Goal: Obtain resource: Obtain resource

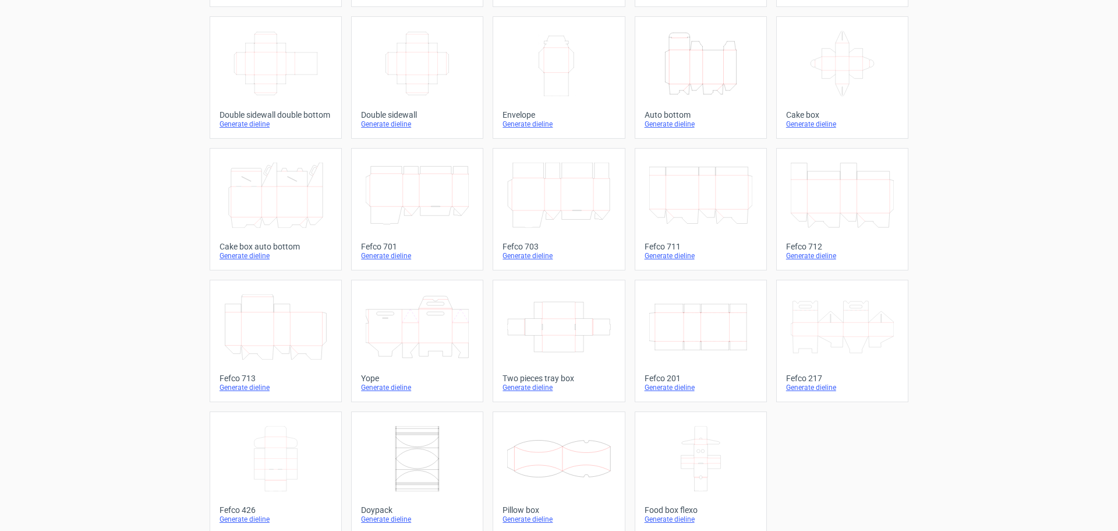
scroll to position [197, 0]
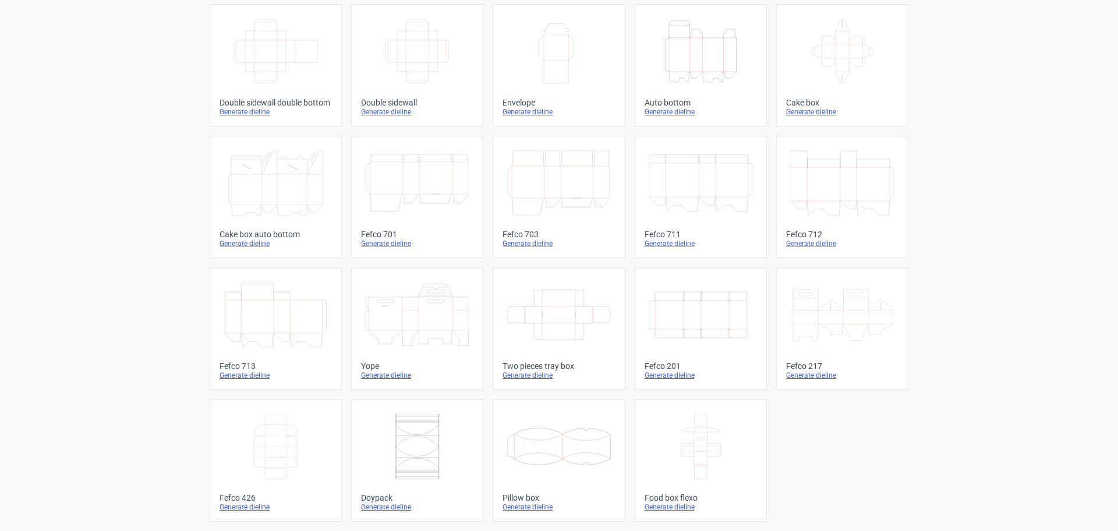
click at [580, 451] on icon at bounding box center [558, 446] width 103 height 65
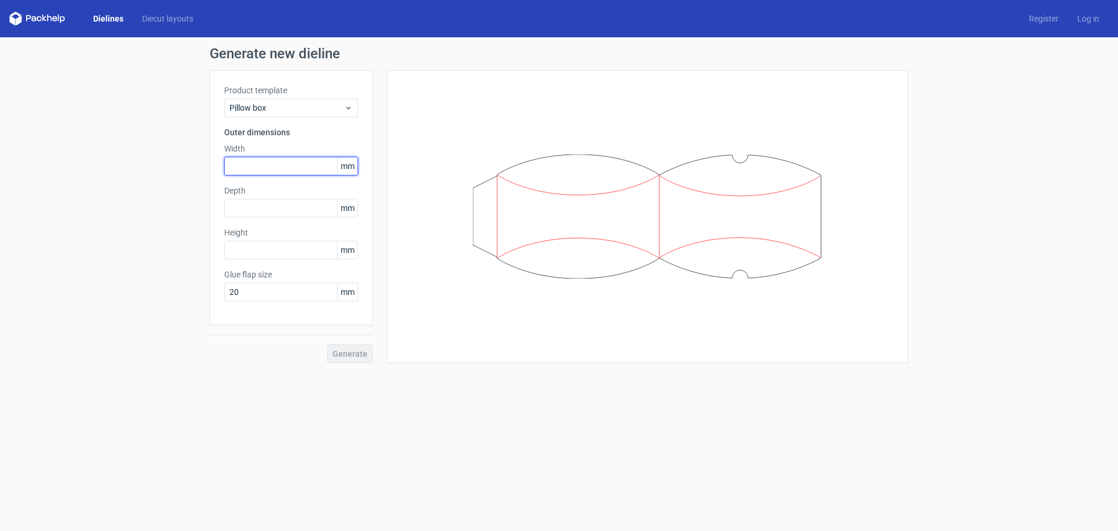
click at [278, 163] on input "text" at bounding box center [291, 166] width 134 height 19
click at [265, 285] on input "20" at bounding box center [291, 291] width 134 height 19
click at [260, 251] on input "text" at bounding box center [291, 250] width 134 height 19
paste input "310"
type input "310"
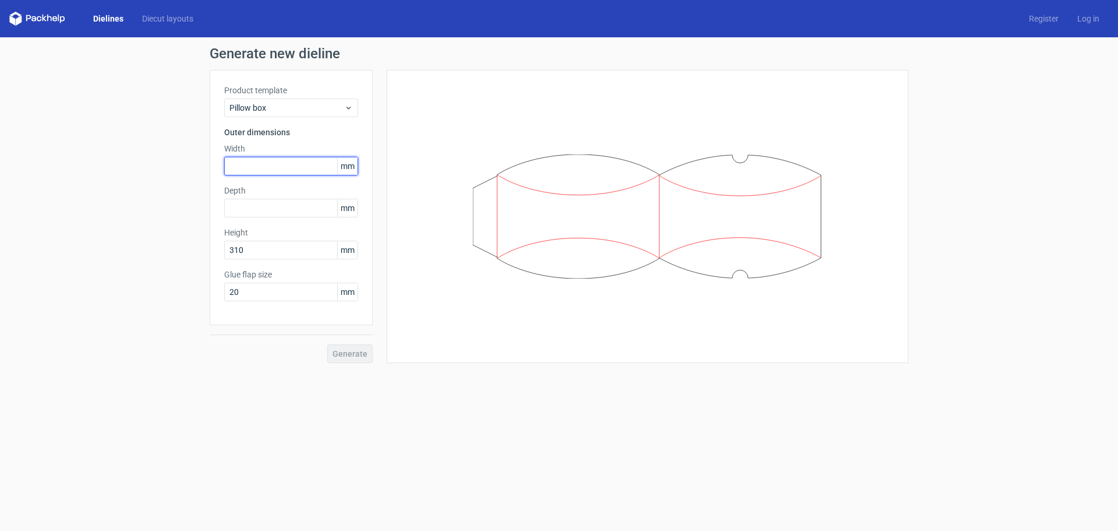
click at [260, 157] on input "text" at bounding box center [291, 166] width 134 height 19
click at [268, 164] on input "text" at bounding box center [291, 166] width 134 height 19
type input "100"
click at [272, 208] on input "text" at bounding box center [291, 208] width 134 height 19
click at [259, 211] on input "text" at bounding box center [291, 208] width 134 height 19
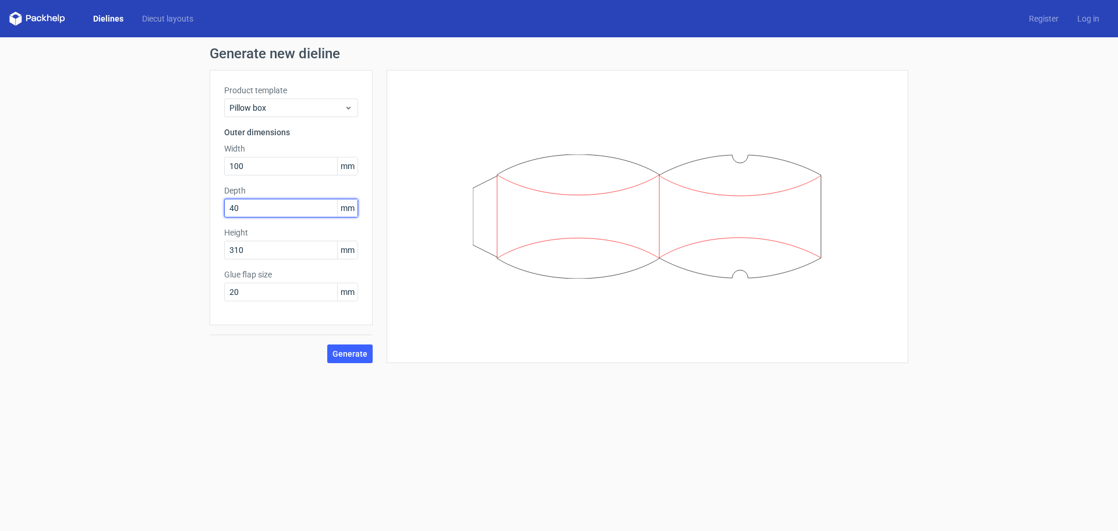
type input "40"
drag, startPoint x: 279, startPoint y: 372, endPoint x: 383, endPoint y: 356, distance: 105.4
click at [285, 372] on form "Generate new dieline Product template Pillow box Outer dimensions Width 100 mm …" at bounding box center [559, 283] width 1118 height 493
click at [343, 351] on span "Generate" at bounding box center [350, 353] width 35 height 8
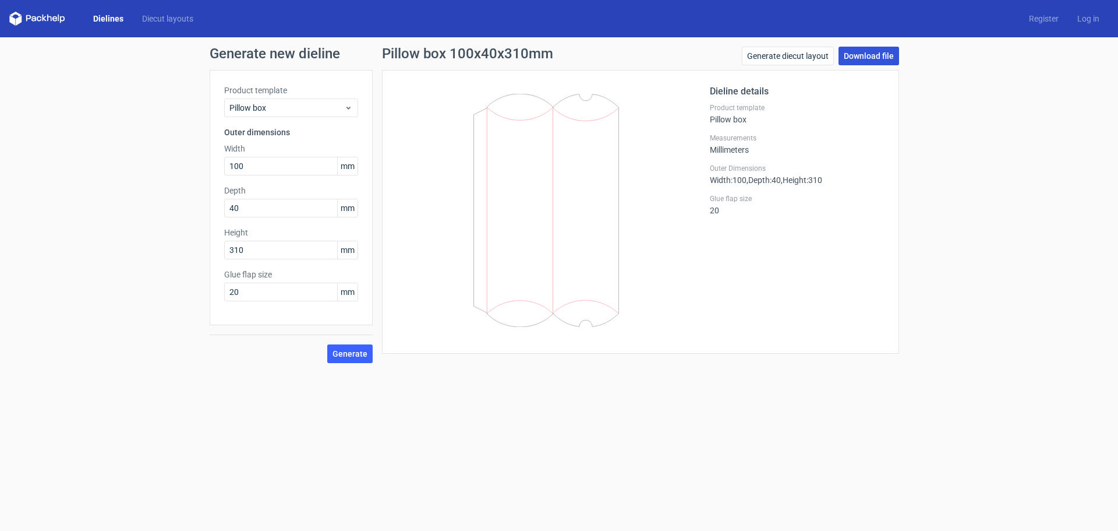
click at [886, 48] on link "Download file" at bounding box center [869, 56] width 61 height 19
click at [830, 331] on div "Dieline details Product template Pillow box Measurements Millimeters Outer Dime…" at bounding box center [797, 211] width 175 height 255
drag, startPoint x: 427, startPoint y: 304, endPoint x: 413, endPoint y: 291, distance: 19.0
click at [427, 304] on div "Pillow box xxmm Generate diecut layout Download file Dieline details Product te…" at bounding box center [641, 205] width 536 height 316
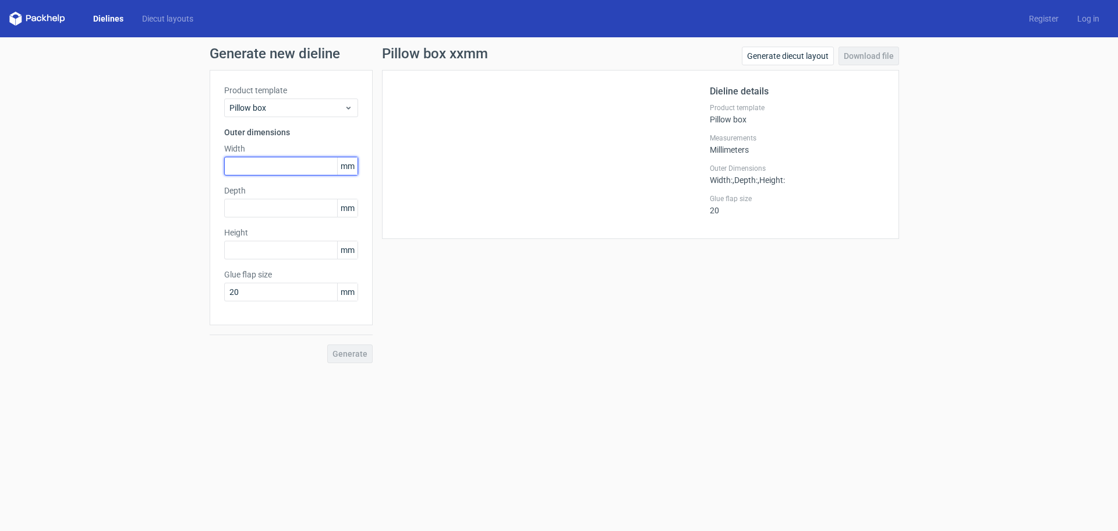
click at [260, 160] on input "text" at bounding box center [291, 166] width 134 height 19
click at [282, 166] on input "text" at bounding box center [291, 166] width 134 height 19
drag, startPoint x: 239, startPoint y: 167, endPoint x: 228, endPoint y: 167, distance: 11.7
click at [228, 167] on input "310" at bounding box center [291, 166] width 134 height 19
type input "100"
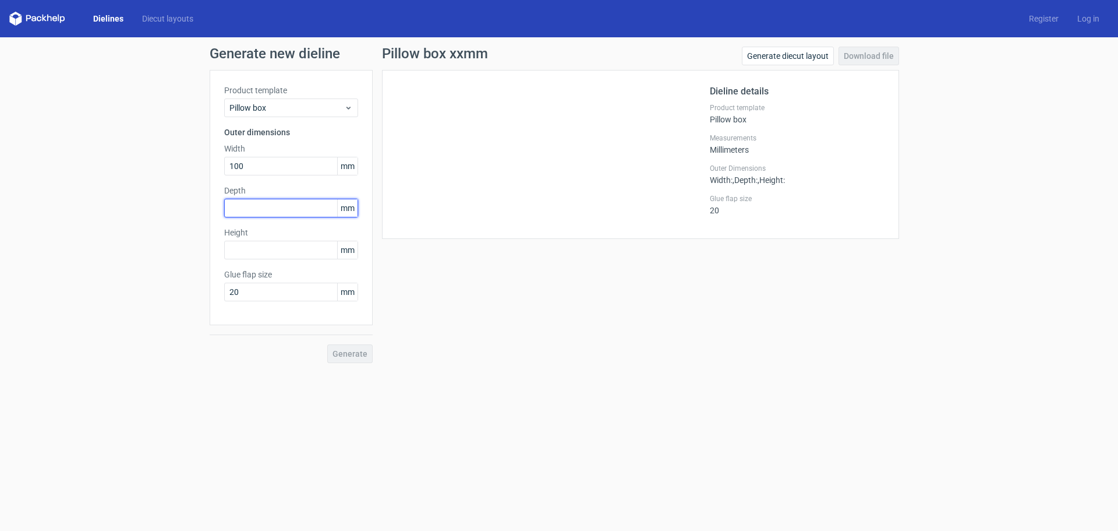
click at [241, 206] on input "text" at bounding box center [291, 208] width 134 height 19
type input "40"
click at [277, 242] on input "text" at bounding box center [291, 250] width 134 height 19
type input "310"
click at [327, 344] on button "Generate" at bounding box center [349, 353] width 45 height 19
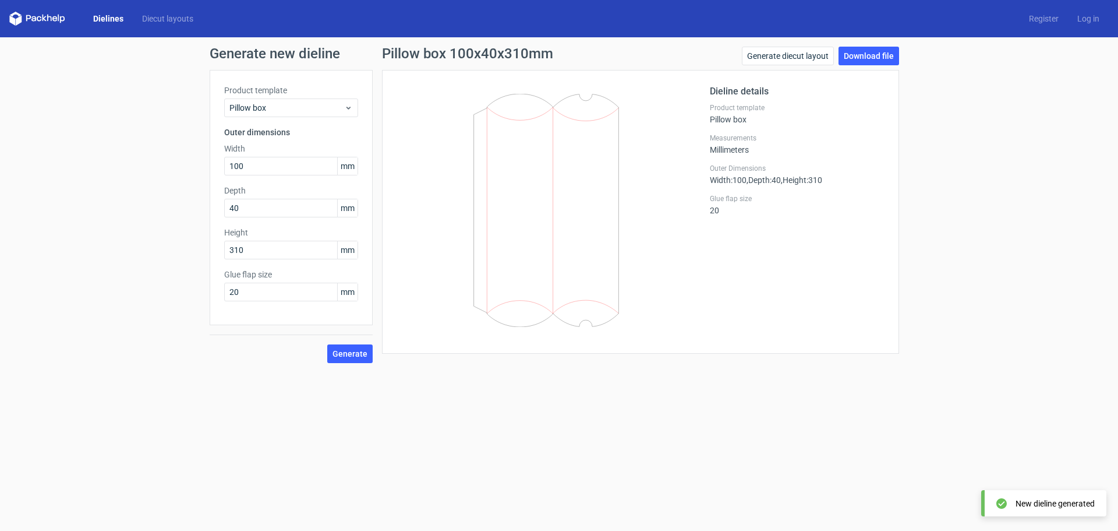
click at [888, 39] on div "Generate new dieline Product template Pillow box Outer dimensions Width 100 mm …" at bounding box center [559, 204] width 1118 height 335
click at [880, 54] on link "Download file" at bounding box center [869, 56] width 61 height 19
drag, startPoint x: 237, startPoint y: 292, endPoint x: 210, endPoint y: 292, distance: 26.8
click at [210, 292] on div "Product template Pillow box Outer dimensions Width 100 mm Depth 40 mm Height 31…" at bounding box center [291, 197] width 163 height 255
click at [327, 344] on button "Generate" at bounding box center [349, 353] width 45 height 19
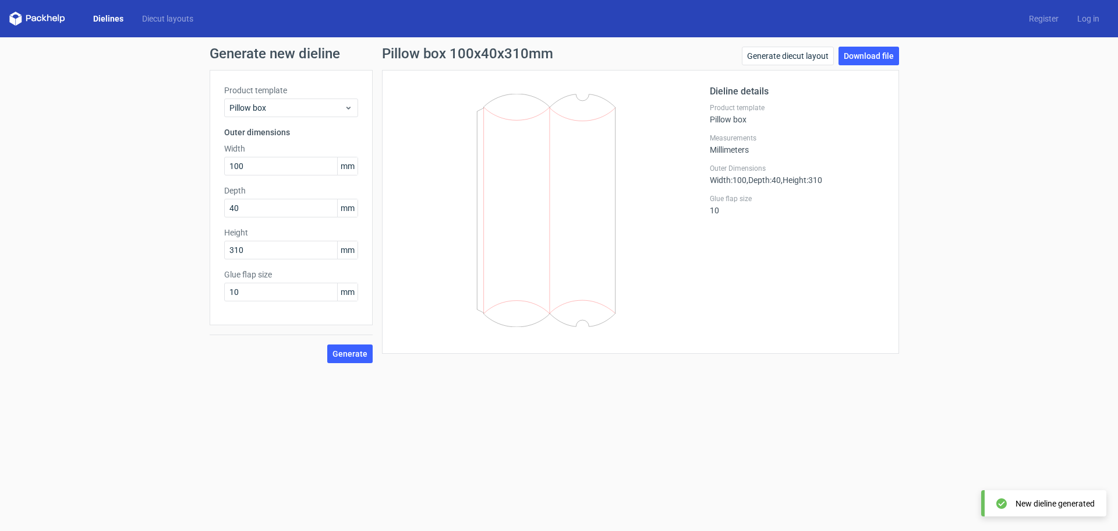
click at [242, 302] on div "Product template Pillow box Outer dimensions Width 100 mm Depth 40 mm Height 31…" at bounding box center [291, 197] width 163 height 255
click at [201, 291] on div "Generate new dieline Product template Pillow box Outer dimensions Width 100 mm …" at bounding box center [559, 204] width 1118 height 335
type input "15"
click at [327, 344] on button "Generate" at bounding box center [349, 353] width 45 height 19
click at [559, 411] on form "Generate new dieline Product template Pillow box Outer dimensions Width 100 mm …" at bounding box center [559, 283] width 1118 height 493
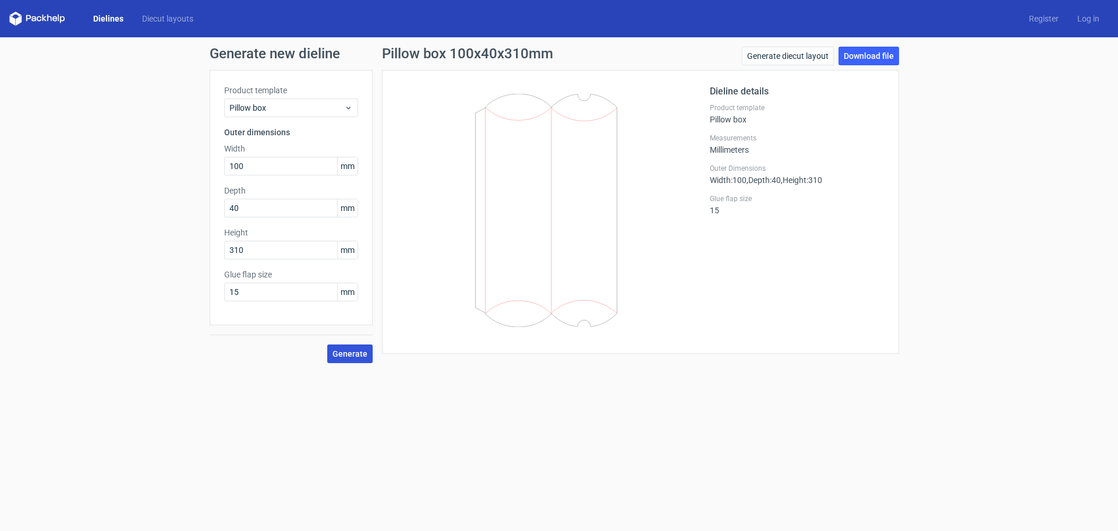
click at [345, 354] on span "Generate" at bounding box center [350, 353] width 35 height 8
click at [888, 52] on link "Download file" at bounding box center [869, 56] width 61 height 19
click at [792, 56] on link "Generate diecut layout" at bounding box center [788, 56] width 92 height 19
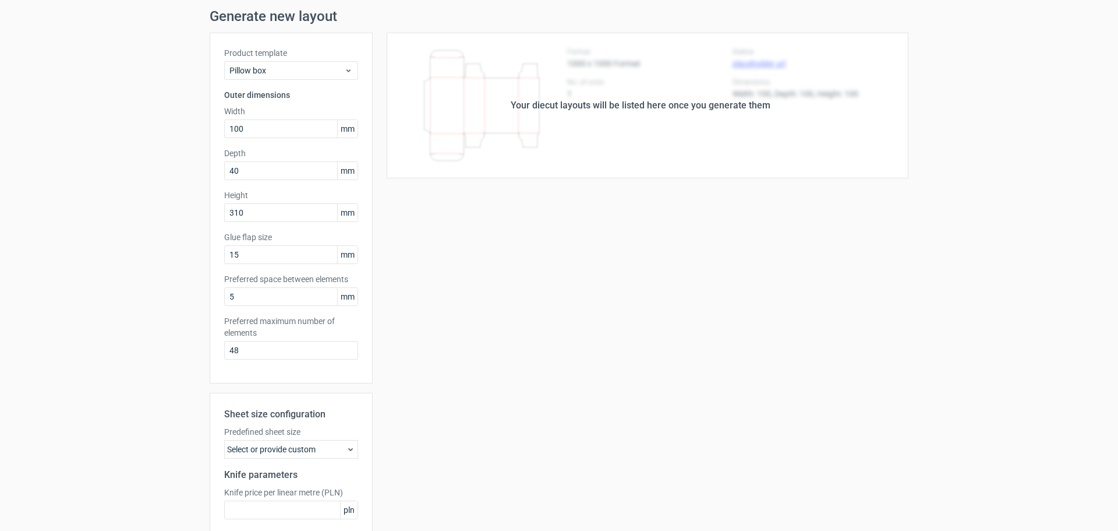
scroll to position [58, 0]
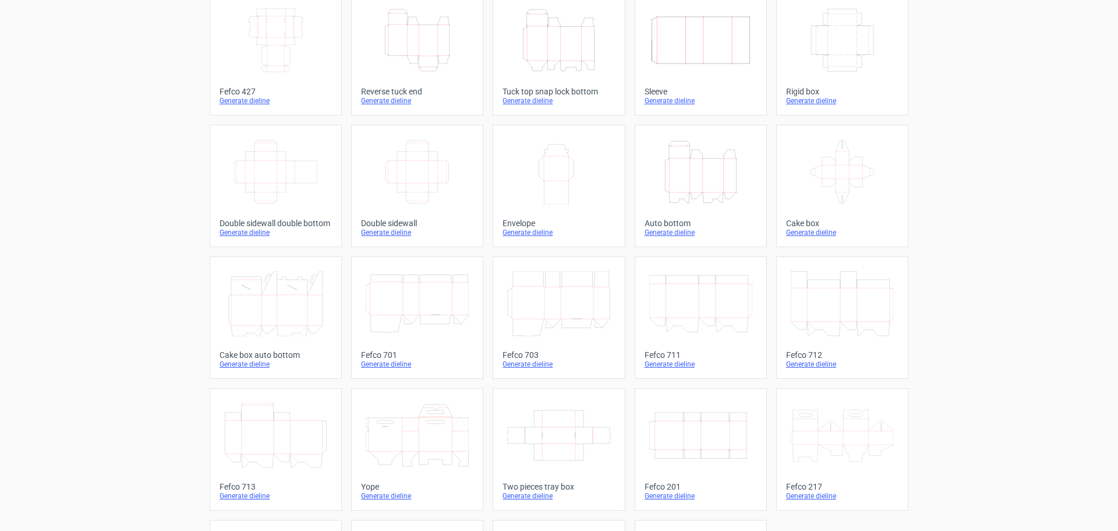
scroll to position [197, 0]
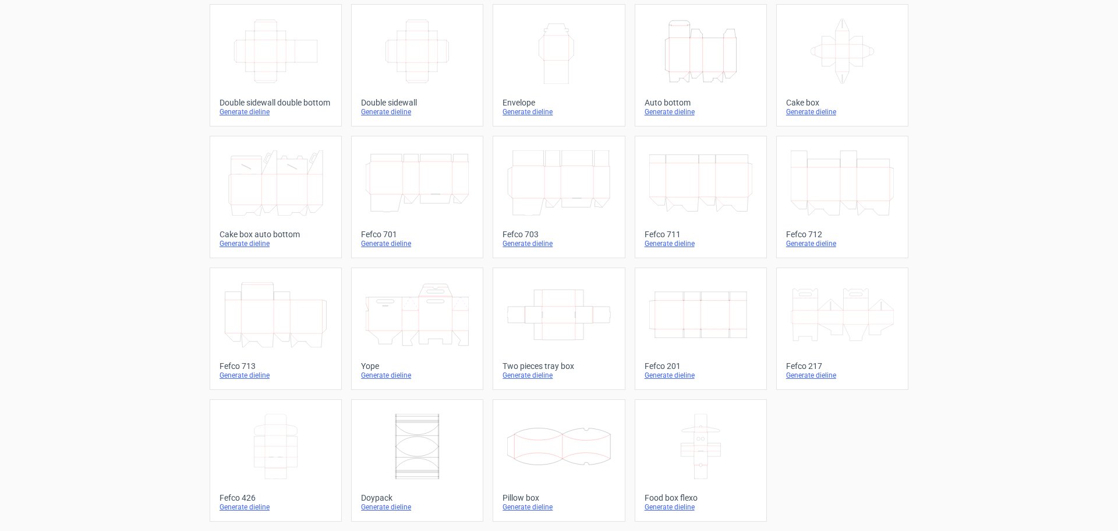
click at [557, 449] on icon at bounding box center [558, 446] width 103 height 65
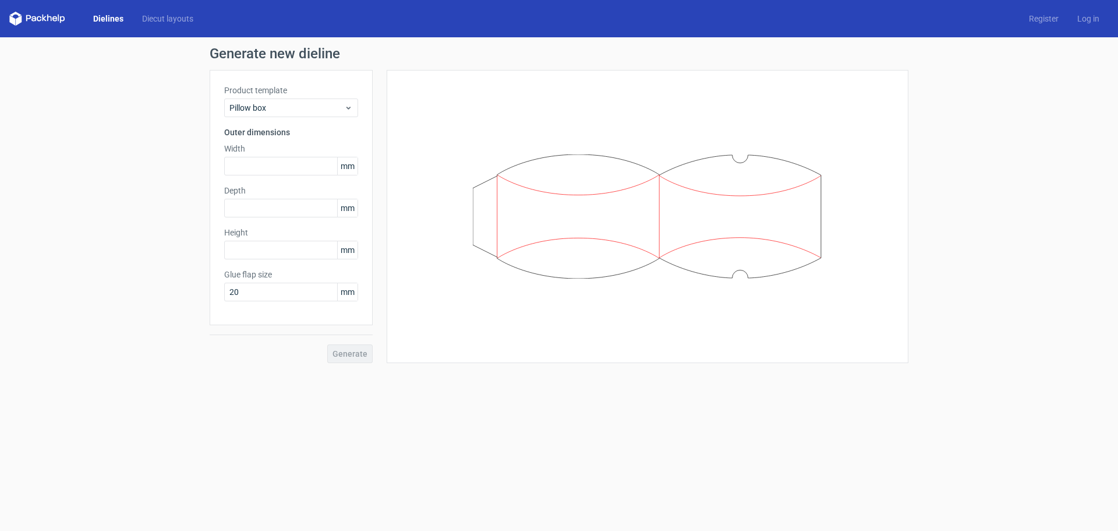
click at [286, 156] on div "Width mm" at bounding box center [291, 159] width 134 height 33
click at [285, 164] on input "text" at bounding box center [291, 166] width 134 height 19
click at [302, 102] on span "Pillow box" at bounding box center [286, 108] width 115 height 12
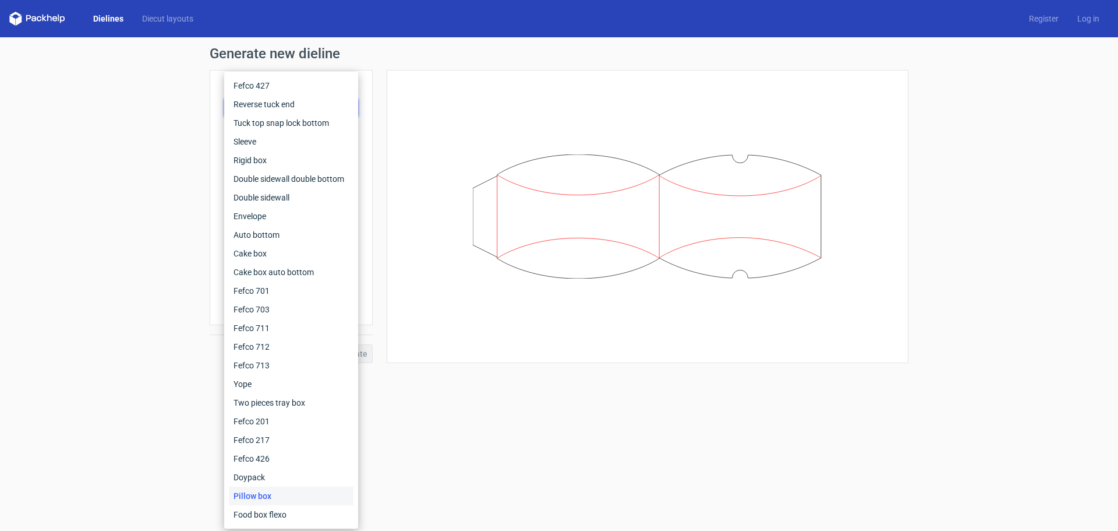
click at [171, 151] on div "Generate new dieline Product template Pillow box Outer dimensions Width mm Dept…" at bounding box center [559, 204] width 1118 height 335
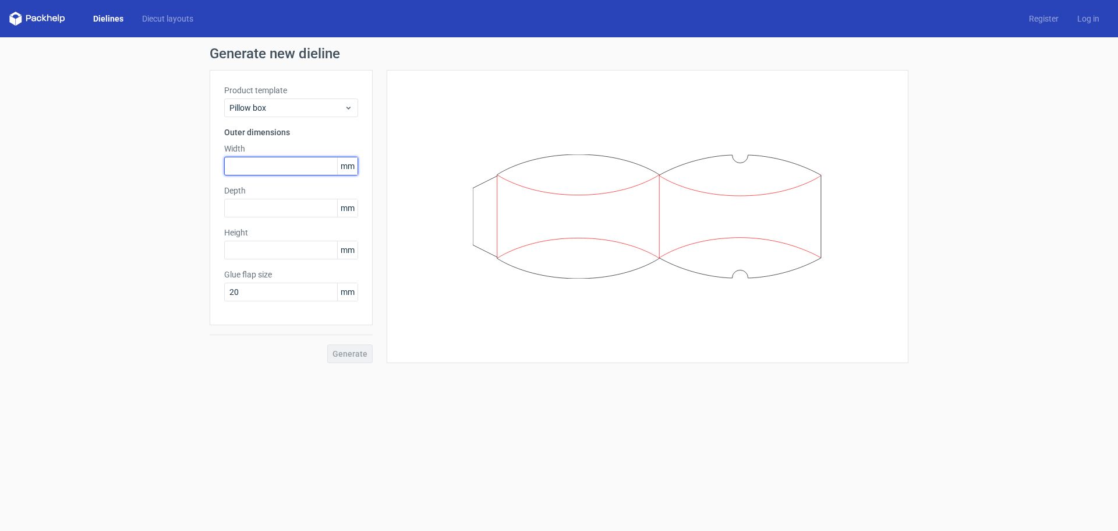
click at [276, 164] on input "text" at bounding box center [291, 166] width 134 height 19
click at [259, 252] on input "text" at bounding box center [291, 250] width 134 height 19
type input "310"
click at [264, 199] on input "text" at bounding box center [291, 208] width 134 height 19
click at [269, 163] on input "text" at bounding box center [291, 166] width 134 height 19
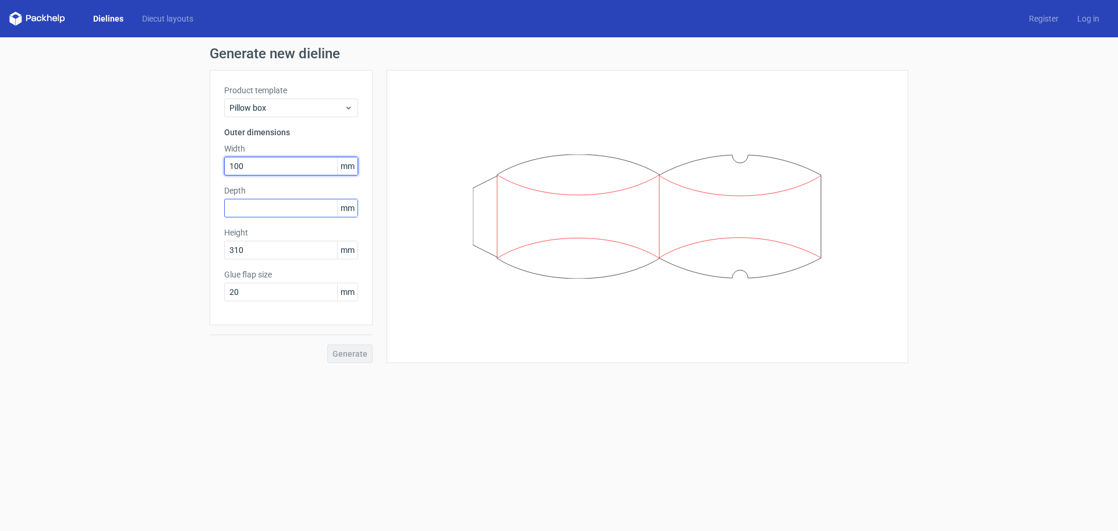
type input "100"
click at [256, 214] on input "text" at bounding box center [291, 208] width 134 height 19
type input "40"
click at [327, 344] on button "Generate" at bounding box center [349, 353] width 45 height 19
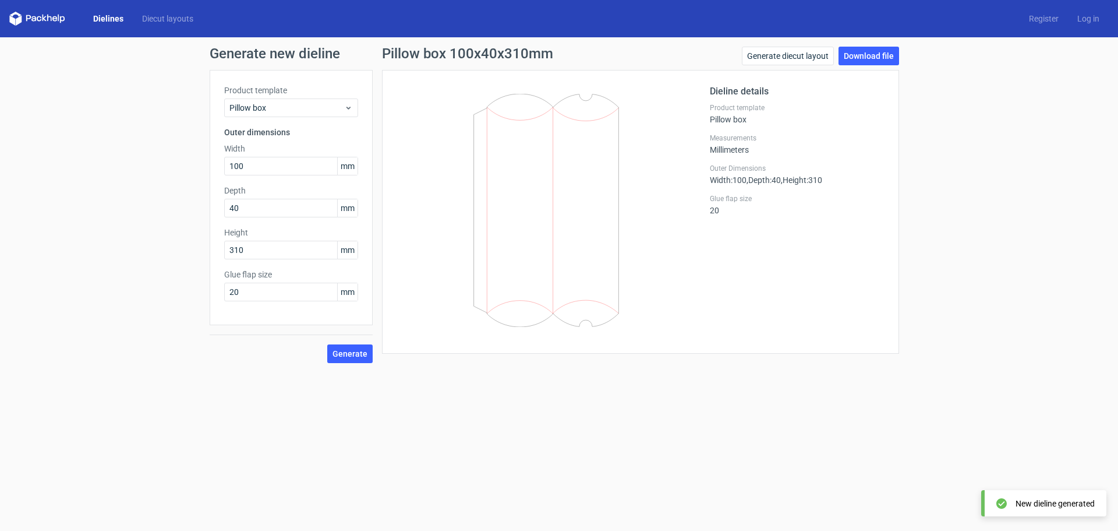
click at [886, 45] on div "Generate new dieline Product template Pillow box Outer dimensions Width 100 mm …" at bounding box center [559, 204] width 1118 height 335
click at [853, 60] on link "Download file" at bounding box center [869, 56] width 61 height 19
click at [457, 375] on form "Generate new dieline Product template Pillow box Outer dimensions Width 100 mm …" at bounding box center [559, 283] width 1118 height 493
click at [872, 55] on link "Download file" at bounding box center [869, 56] width 61 height 19
click at [259, 252] on input "310" at bounding box center [291, 250] width 134 height 19
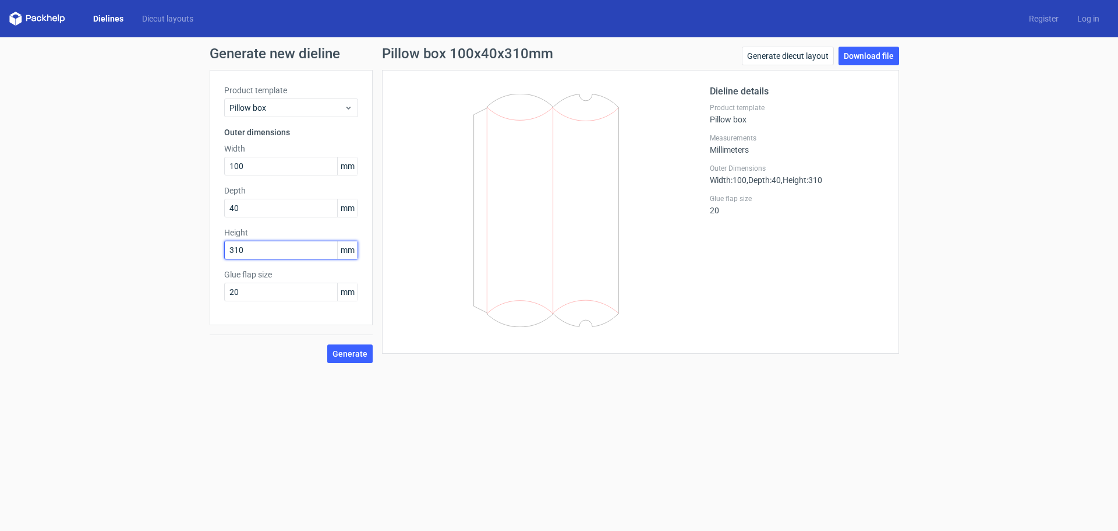
drag, startPoint x: 246, startPoint y: 252, endPoint x: 235, endPoint y: 252, distance: 11.1
click at [235, 252] on input "310" at bounding box center [291, 250] width 134 height 19
click at [329, 337] on div "Generate" at bounding box center [291, 344] width 163 height 38
click at [355, 345] on button "Generate" at bounding box center [349, 353] width 45 height 19
drag, startPoint x: 248, startPoint y: 250, endPoint x: 235, endPoint y: 250, distance: 12.8
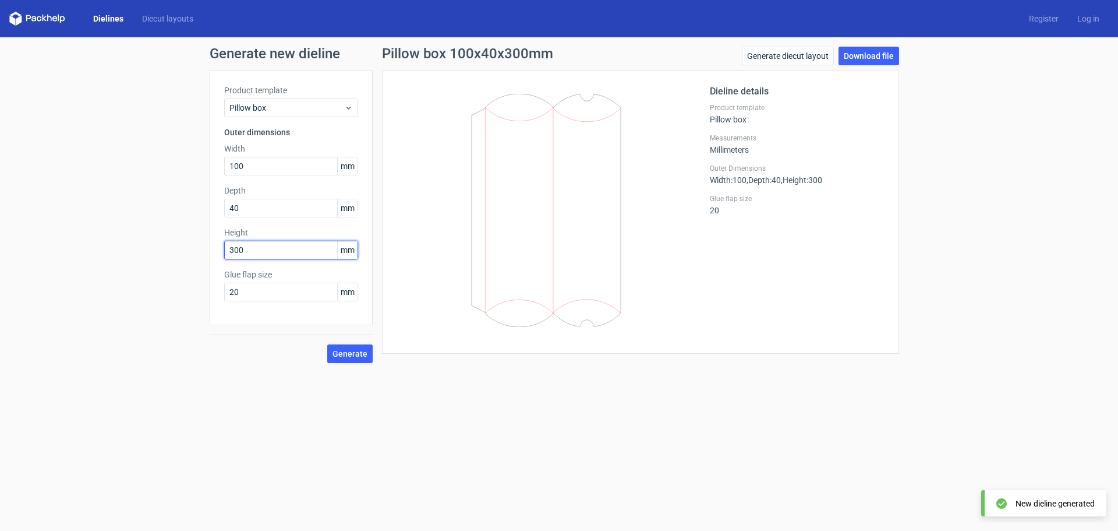
click at [235, 250] on input "300" at bounding box center [291, 250] width 134 height 19
type input "310"
click at [327, 344] on button "Generate" at bounding box center [349, 353] width 45 height 19
drag, startPoint x: 606, startPoint y: 211, endPoint x: 689, endPoint y: 89, distance: 148.0
click at [661, 103] on icon at bounding box center [546, 210] width 281 height 233
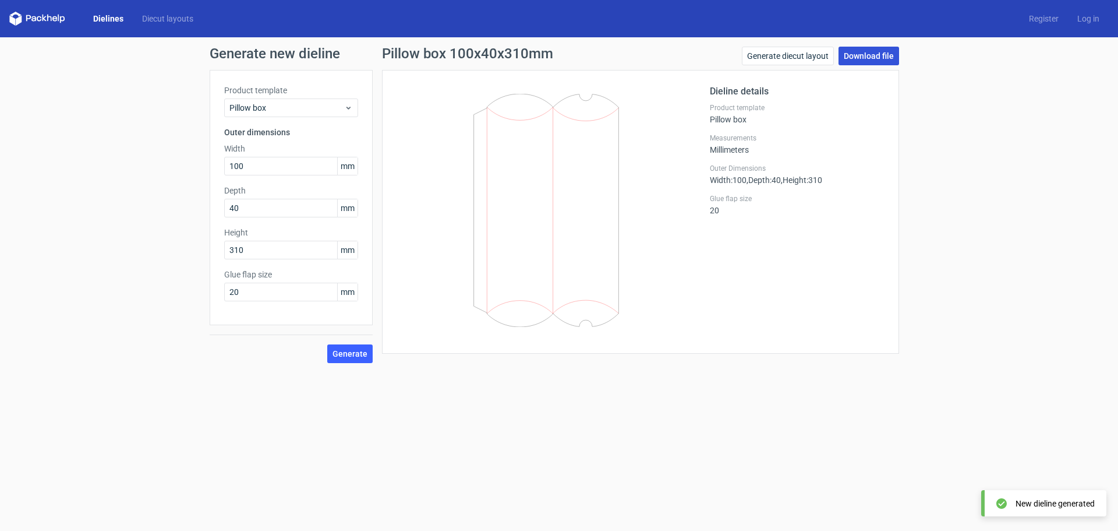
click at [868, 54] on link "Download file" at bounding box center [869, 56] width 61 height 19
click at [354, 348] on button "Generate" at bounding box center [349, 353] width 45 height 19
click at [868, 58] on link "Download file" at bounding box center [869, 56] width 61 height 19
click at [858, 55] on link "Download file" at bounding box center [869, 56] width 61 height 19
click at [284, 104] on span "Pillow box" at bounding box center [286, 108] width 115 height 12
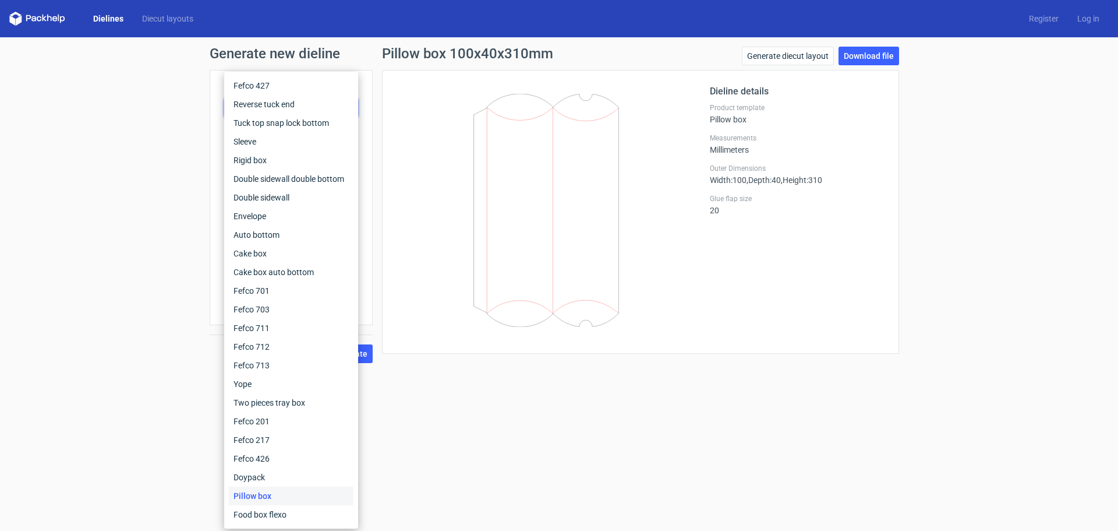
click at [152, 118] on div "Generate new dieline Product template Pillow box Outer dimensions Width 100 mm …" at bounding box center [559, 204] width 1118 height 335
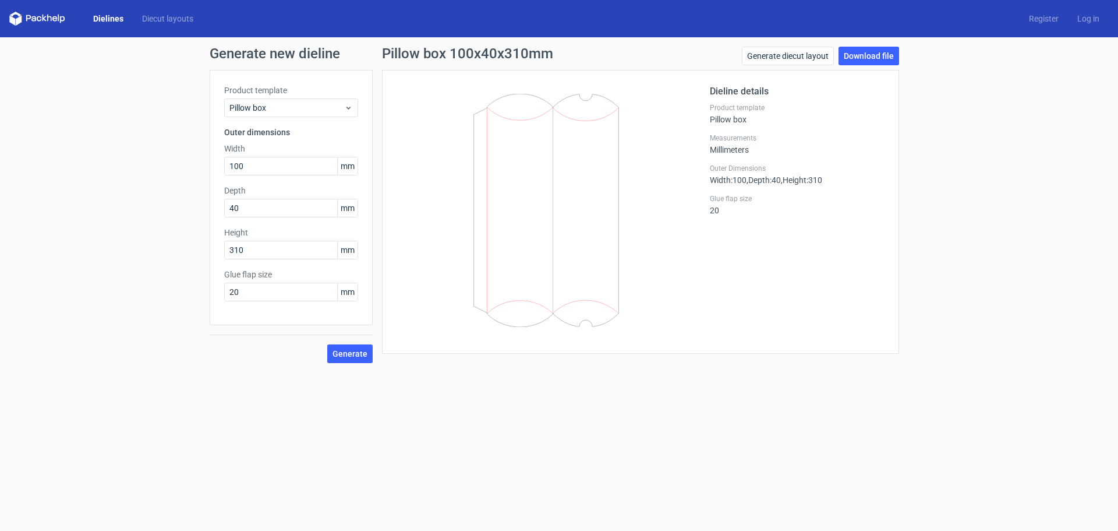
click at [358, 363] on div "Generate new dieline Product template Pillow box Outer dimensions Width 100 mm …" at bounding box center [559, 204] width 1118 height 335
click at [359, 360] on button "Generate" at bounding box center [349, 353] width 45 height 19
click at [860, 57] on link "Download file" at bounding box center [869, 56] width 61 height 19
click at [125, 16] on link "Dielines" at bounding box center [108, 19] width 49 height 12
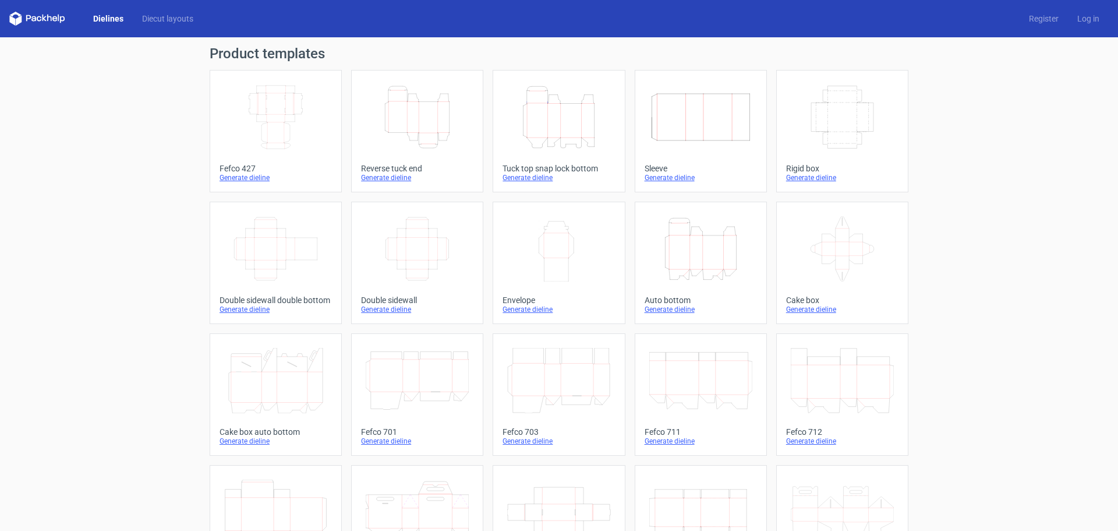
click at [131, 20] on link "Dielines" at bounding box center [108, 19] width 49 height 12
click at [110, 25] on div "Dielines Diecut layouts" at bounding box center [105, 19] width 193 height 14
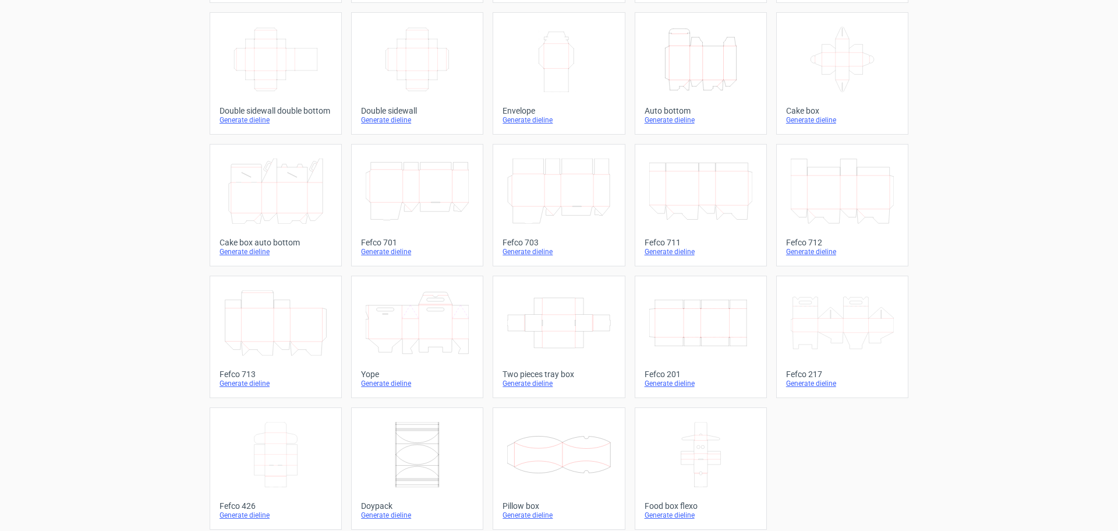
scroll to position [197, 0]
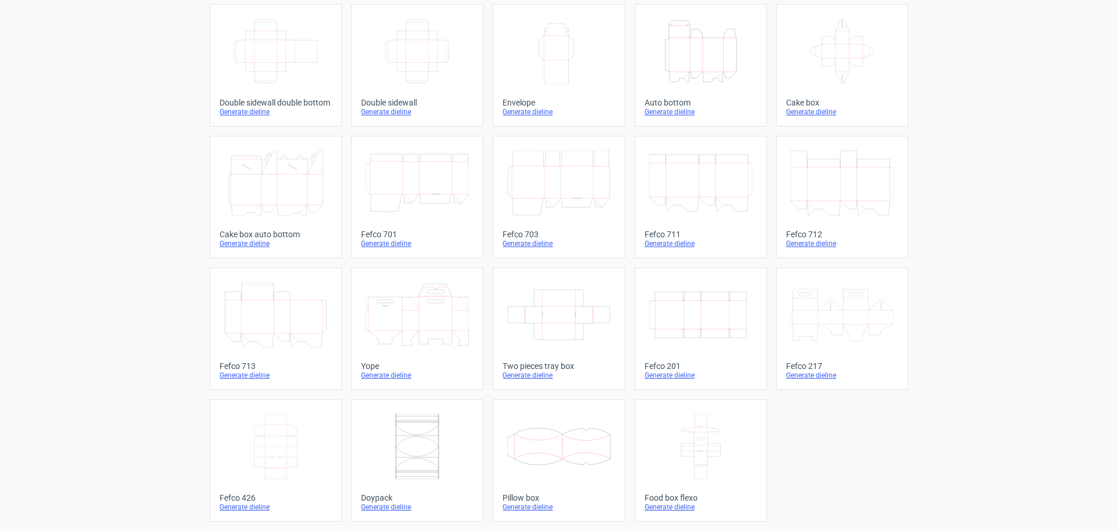
click at [531, 507] on div "Generate dieline" at bounding box center [559, 506] width 112 height 9
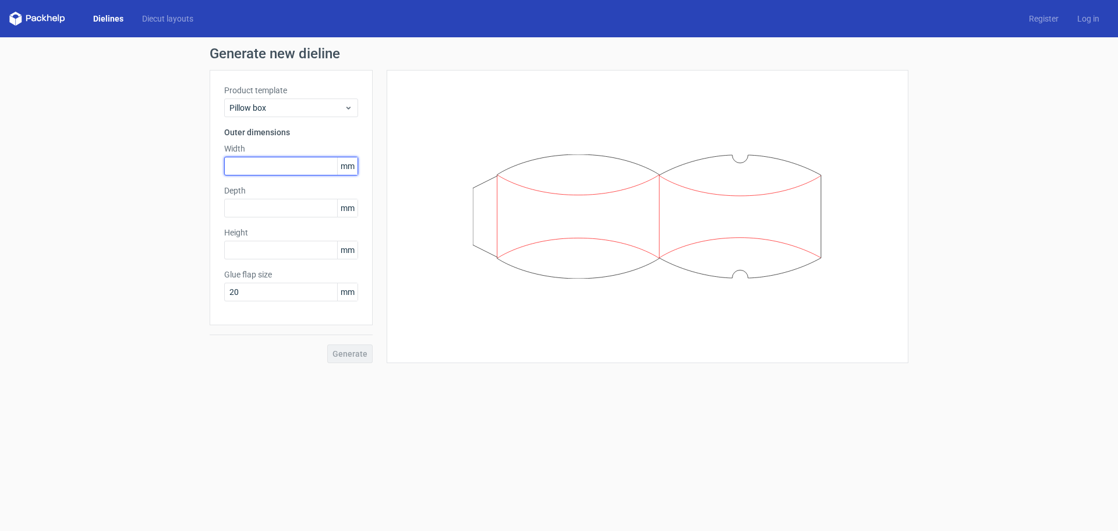
click at [272, 174] on input "text" at bounding box center [291, 166] width 134 height 19
type input "1"
type input "25"
click at [299, 213] on input "text" at bounding box center [291, 208] width 134 height 19
type input "81"
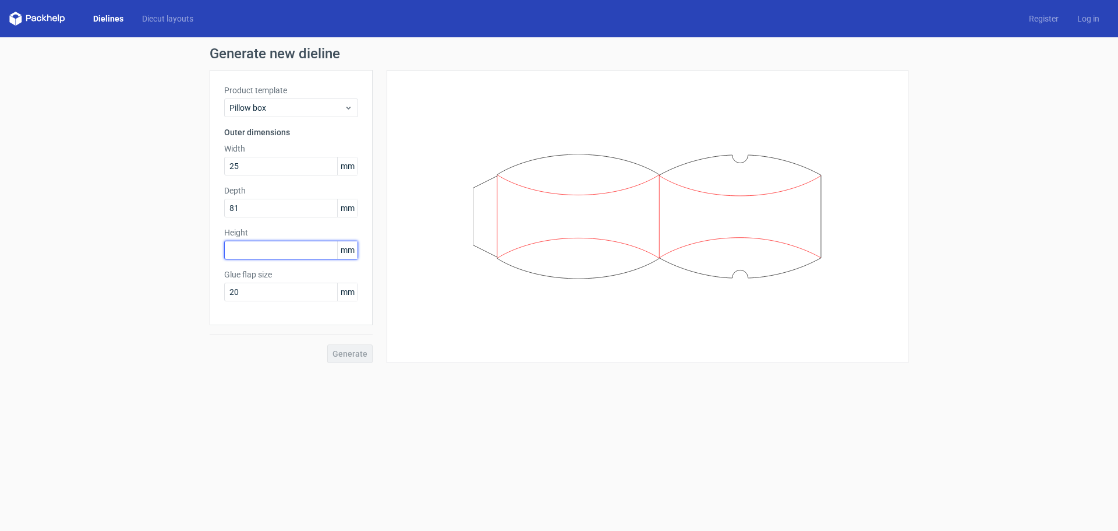
click at [284, 255] on input "text" at bounding box center [291, 250] width 134 height 19
type input "0"
type input "3"
type input "40"
click at [342, 355] on span "Generate" at bounding box center [350, 353] width 35 height 8
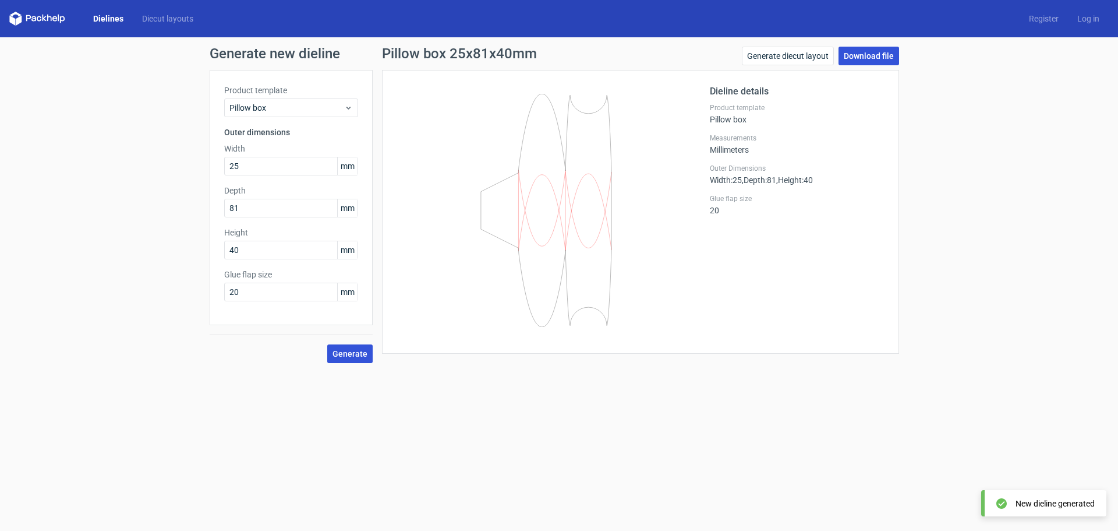
click at [861, 60] on link "Download file" at bounding box center [869, 56] width 61 height 19
click at [250, 166] on input "25" at bounding box center [291, 166] width 134 height 19
drag, startPoint x: 246, startPoint y: 167, endPoint x: 223, endPoint y: 164, distance: 24.1
click at [223, 164] on div "Product template Pillow box Outer dimensions Width 25 mm Depth 81 mm Height 40 …" at bounding box center [291, 197] width 163 height 255
type input "100"
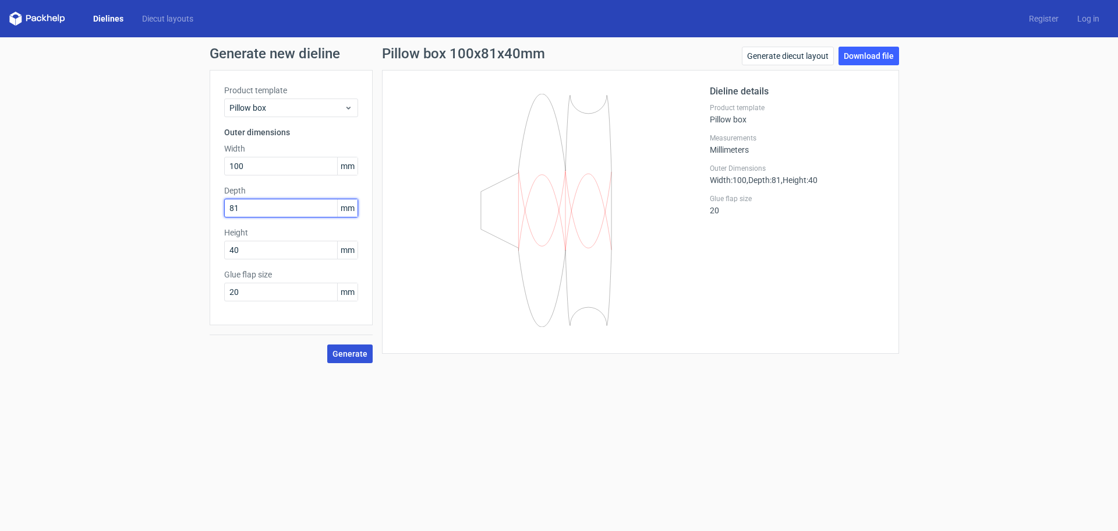
click at [250, 213] on input "81" at bounding box center [291, 208] width 134 height 19
drag, startPoint x: 258, startPoint y: 212, endPoint x: 213, endPoint y: 212, distance: 44.9
click at [213, 212] on div "Product template Pillow box Outer dimensions Width 100 mm Depth 81 mm Height 40…" at bounding box center [291, 197] width 163 height 255
click at [253, 249] on input "40" at bounding box center [291, 250] width 134 height 19
drag, startPoint x: 255, startPoint y: 250, endPoint x: 215, endPoint y: 250, distance: 39.6
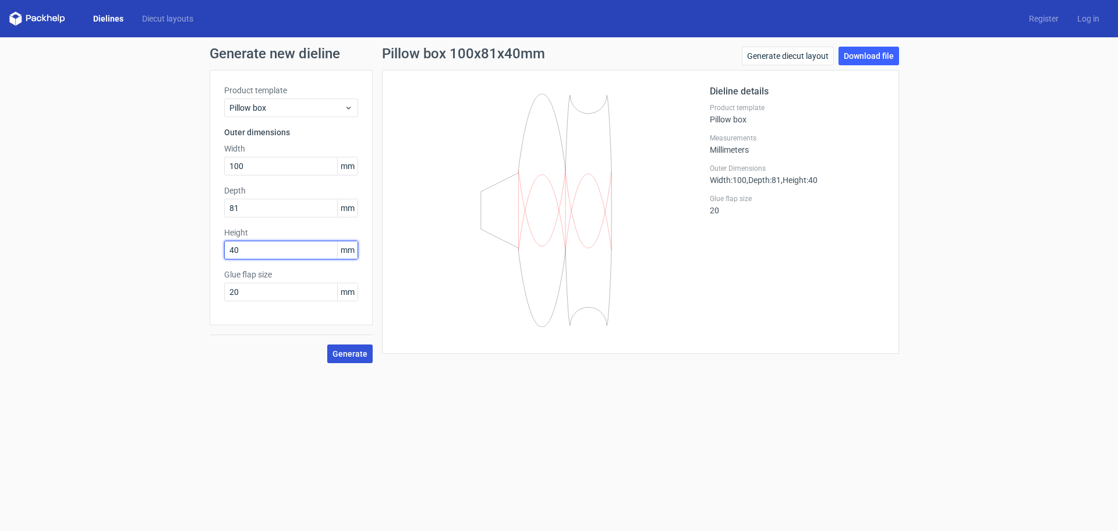
click at [215, 250] on div "Product template Pillow box Outer dimensions Width 100 mm Depth 81 mm Height 40…" at bounding box center [291, 197] width 163 height 255
type input "310"
click at [327, 344] on button "Generate" at bounding box center [349, 353] width 45 height 19
click at [848, 49] on link "Download file" at bounding box center [869, 56] width 61 height 19
drag, startPoint x: 249, startPoint y: 206, endPoint x: 232, endPoint y: 208, distance: 17.0
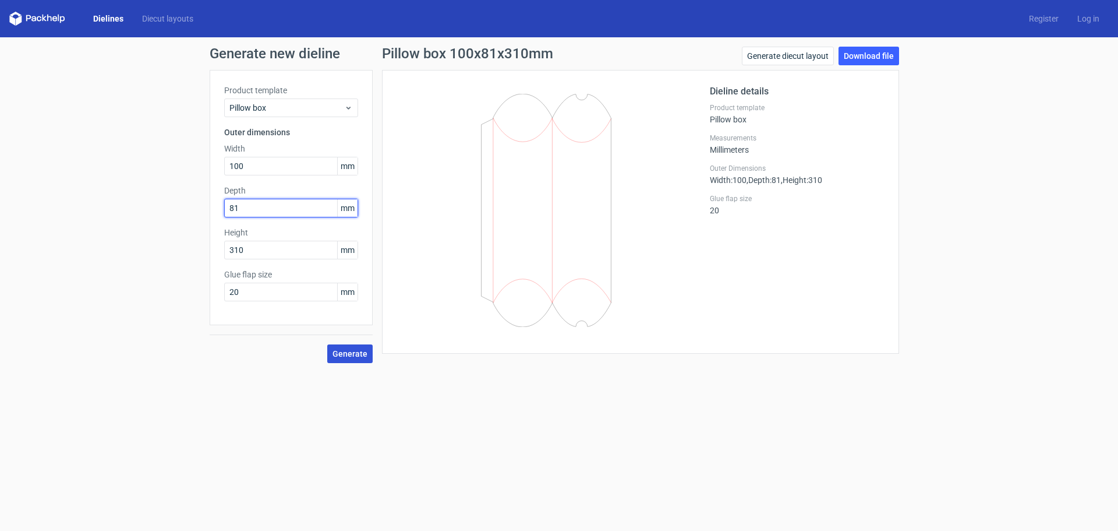
click at [232, 208] on input "81" at bounding box center [291, 208] width 134 height 19
click at [223, 209] on div "Product template Pillow box Outer dimensions Width 100 mm Depth 81 mm Height 31…" at bounding box center [291, 197] width 163 height 255
drag, startPoint x: 247, startPoint y: 210, endPoint x: 211, endPoint y: 210, distance: 36.1
click at [211, 210] on div "Product template Pillow box Outer dimensions Width 100 mm Depth 81 mm Height 31…" at bounding box center [291, 197] width 163 height 255
click at [327, 344] on button "Generate" at bounding box center [349, 353] width 45 height 19
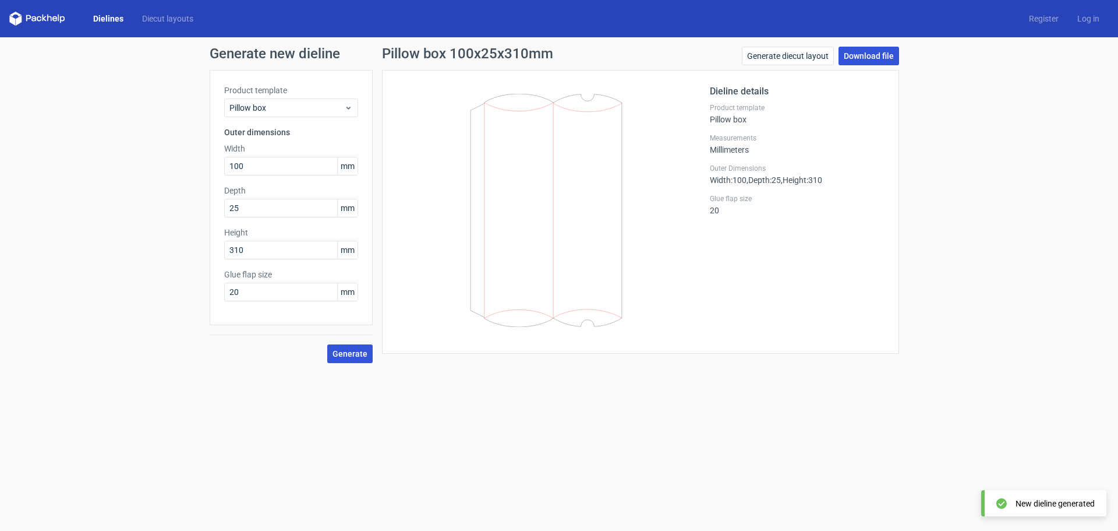
click at [874, 52] on link "Download file" at bounding box center [869, 56] width 61 height 19
click at [197, 203] on div "Generate new dieline Product template Pillow box Outer dimensions Width 100 mm …" at bounding box center [559, 204] width 1118 height 335
type input "40"
click at [327, 344] on button "Generate" at bounding box center [349, 353] width 45 height 19
click at [341, 355] on span "Generate" at bounding box center [350, 353] width 35 height 8
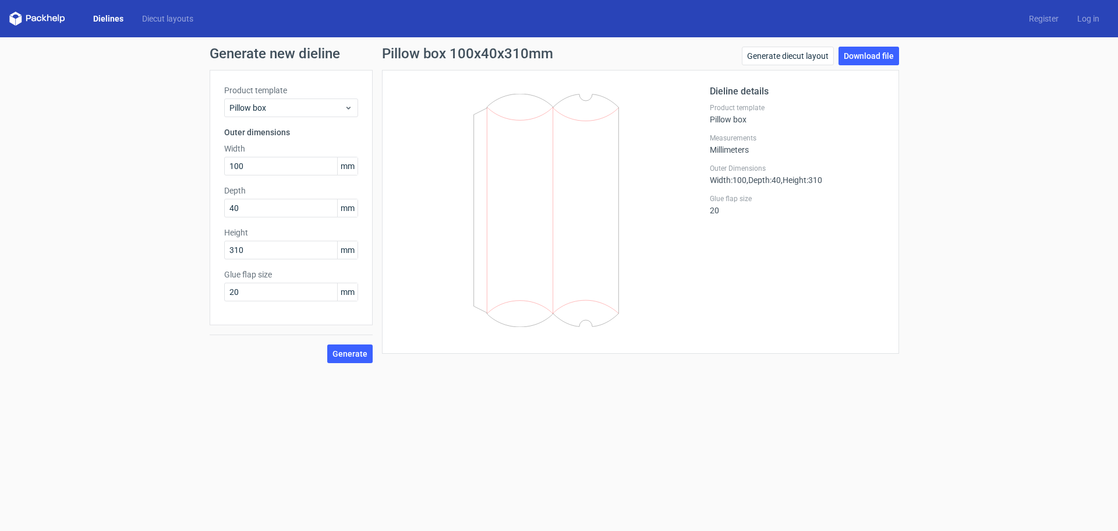
click at [534, 128] on icon at bounding box center [546, 210] width 281 height 233
click at [534, 126] on icon at bounding box center [546, 210] width 281 height 233
drag, startPoint x: 721, startPoint y: 173, endPoint x: 768, endPoint y: 215, distance: 63.6
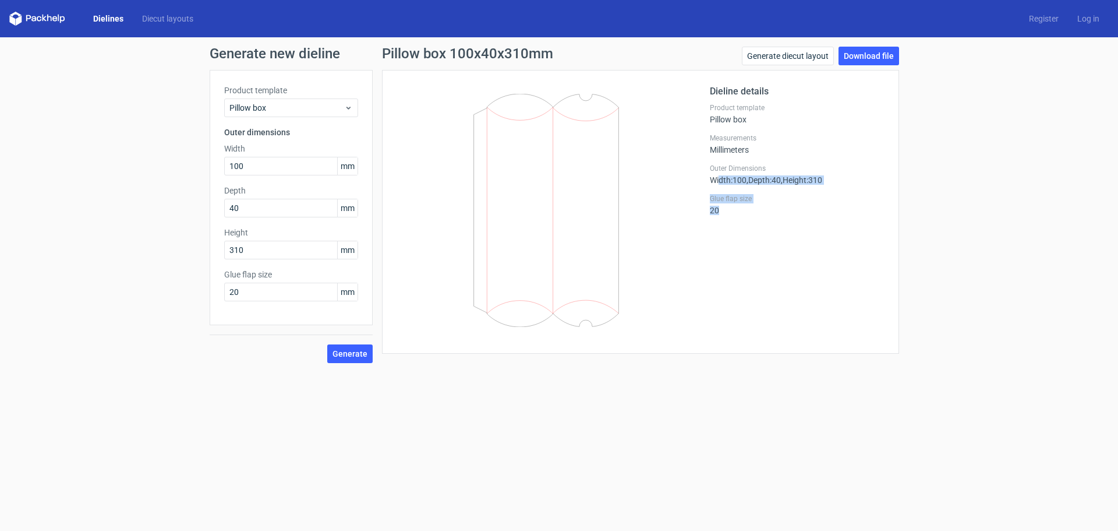
click at [768, 215] on div "Dieline details Product template Pillow box Measurements Millimeters Outer Dime…" at bounding box center [797, 211] width 175 height 255
drag, startPoint x: 709, startPoint y: 147, endPoint x: 761, endPoint y: 155, distance: 52.5
click at [761, 155] on div "Dieline details Product template Pillow box Measurements Millimeters Outer Dime…" at bounding box center [641, 211] width 488 height 255
click at [761, 155] on div "Dieline details Product template Pillow box Measurements Millimeters Outer Dime…" at bounding box center [797, 211] width 175 height 255
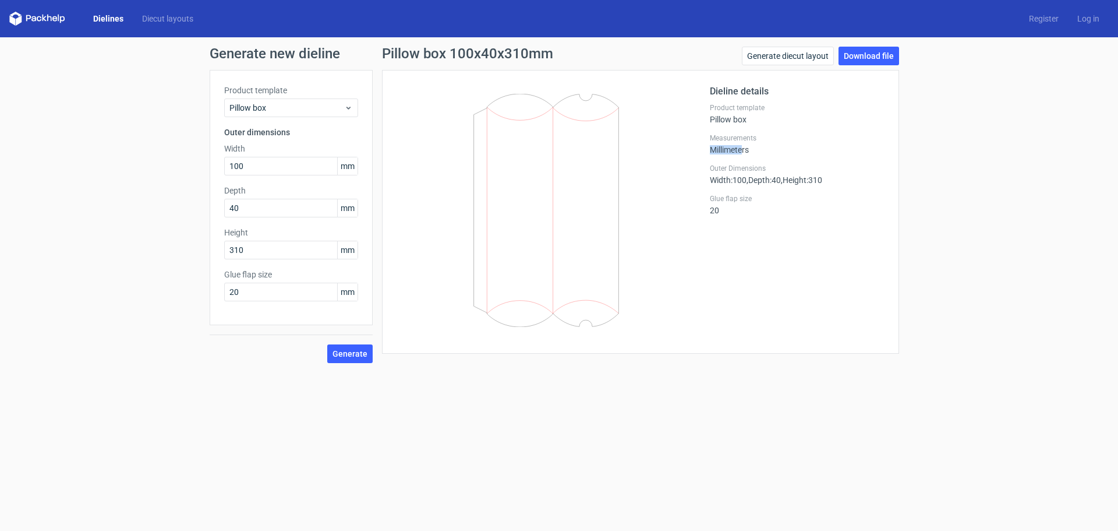
drag, startPoint x: 712, startPoint y: 149, endPoint x: 744, endPoint y: 149, distance: 32.0
click at [744, 149] on div "Measurements Millimeters" at bounding box center [797, 143] width 175 height 21
drag, startPoint x: 418, startPoint y: 46, endPoint x: 574, endPoint y: 52, distance: 156.2
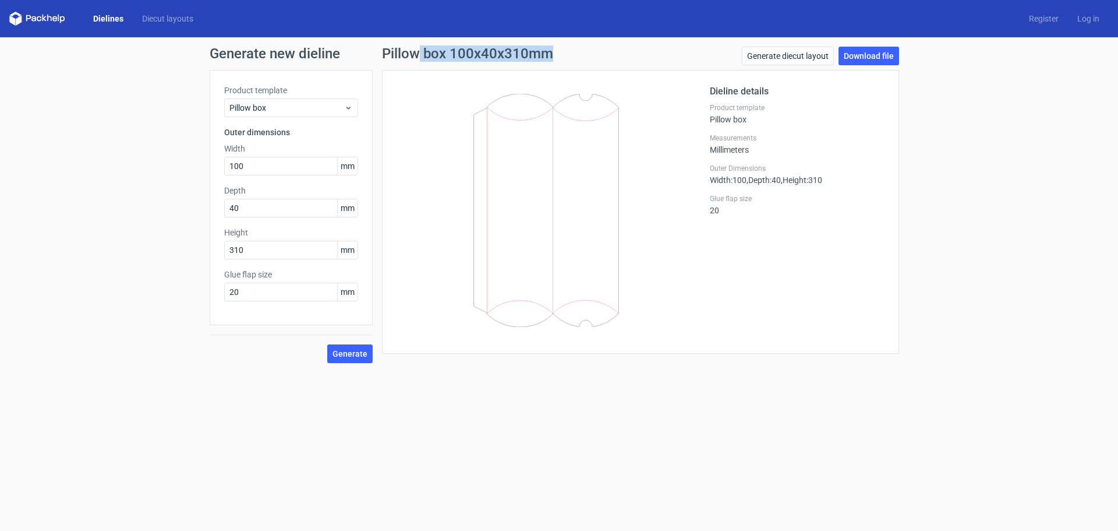
click at [567, 52] on div "Pillow box 100x40x310mm Generate diecut layout Download file" at bounding box center [640, 58] width 517 height 23
click at [785, 56] on link "Generate diecut layout" at bounding box center [788, 56] width 92 height 19
click at [866, 54] on link "Download file" at bounding box center [869, 56] width 61 height 19
click at [383, 224] on div "Dieline details Product template Pillow box Measurements Millimeters Outer Dime…" at bounding box center [640, 212] width 517 height 284
click at [351, 354] on span "Generate" at bounding box center [350, 353] width 35 height 8
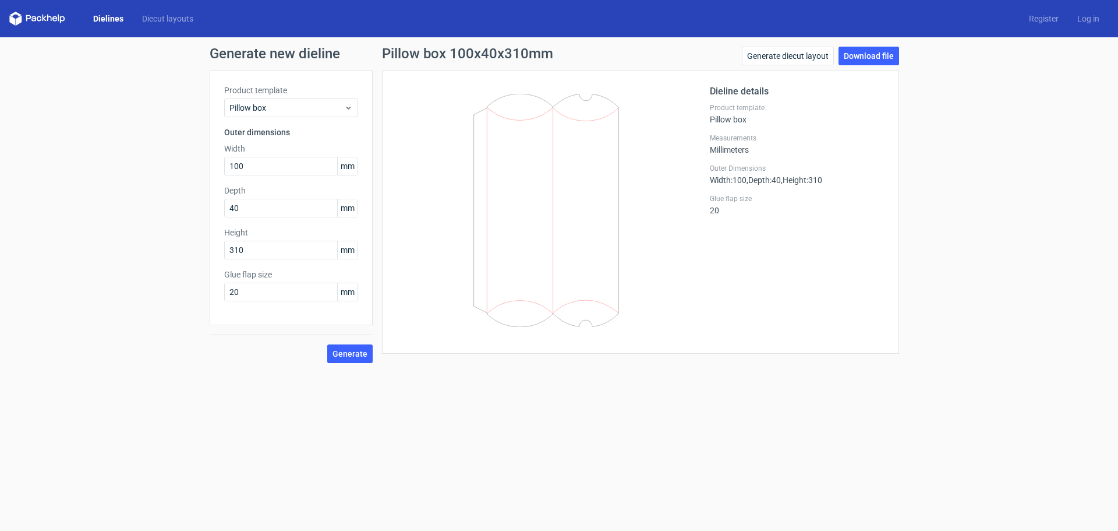
drag, startPoint x: 466, startPoint y: 87, endPoint x: 660, endPoint y: 317, distance: 300.9
click at [660, 317] on div at bounding box center [553, 211] width 313 height 255
click at [660, 318] on icon at bounding box center [546, 210] width 281 height 233
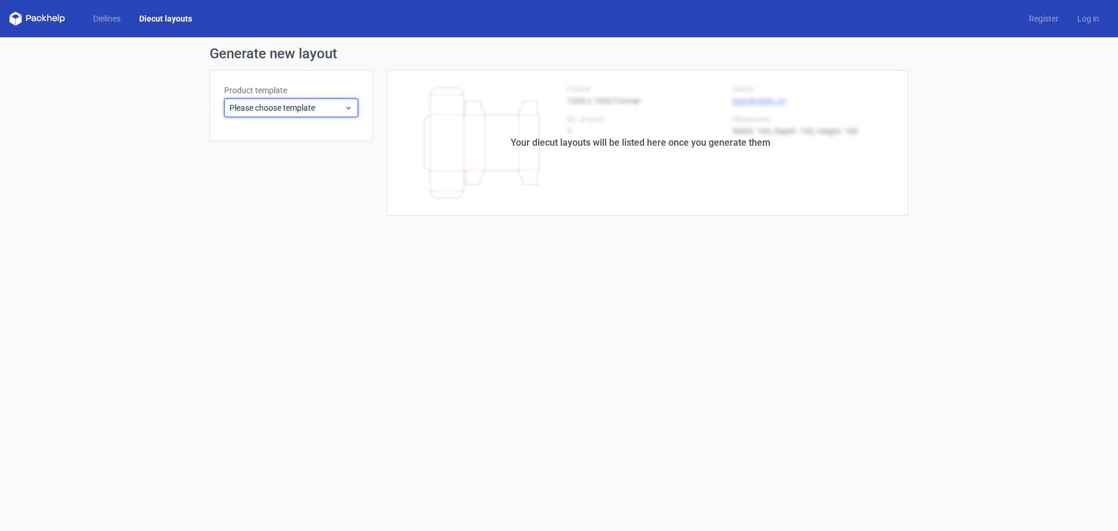
click at [273, 100] on div "Please choose template" at bounding box center [291, 107] width 134 height 19
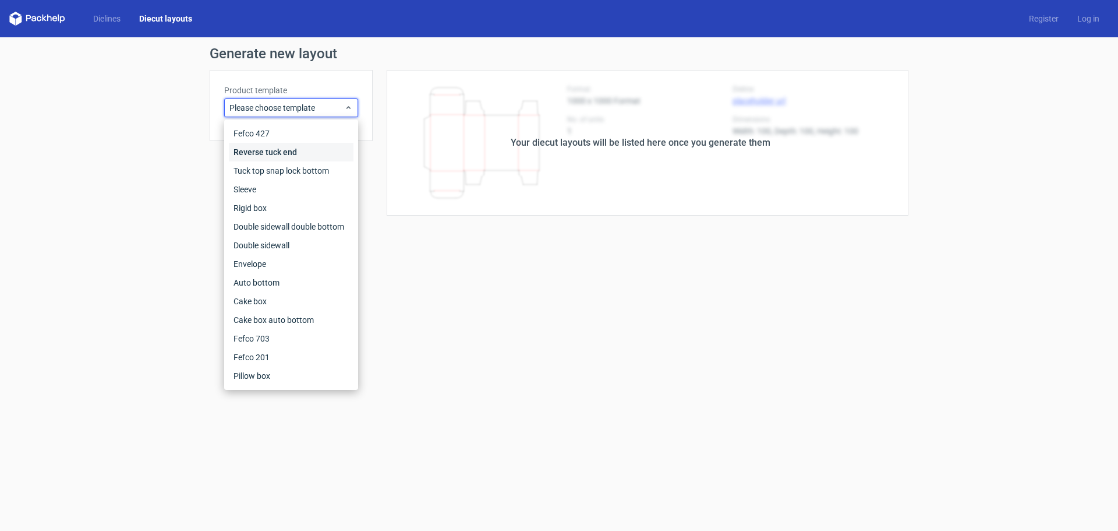
click at [281, 155] on div "Reverse tuck end" at bounding box center [291, 152] width 125 height 19
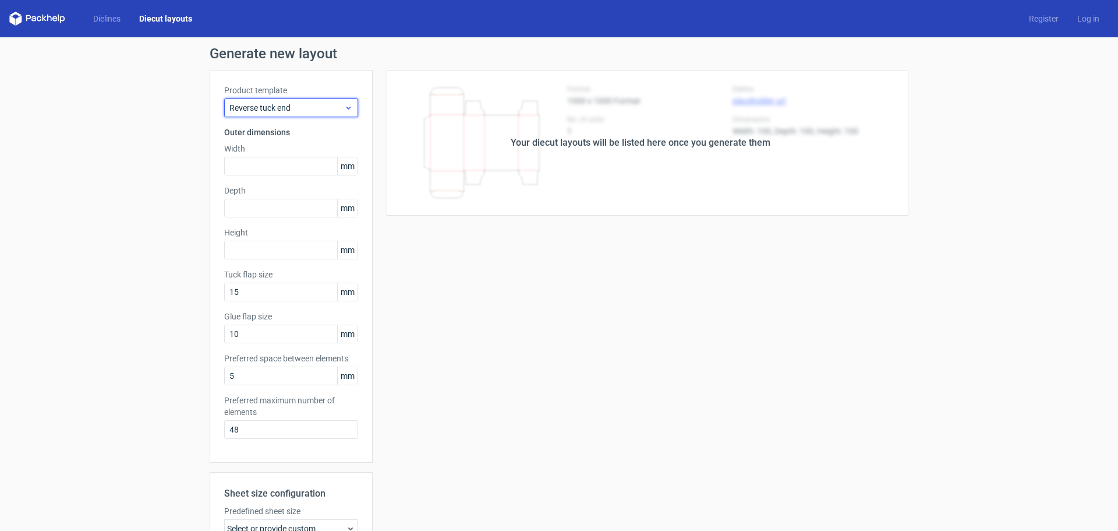
click at [289, 111] on span "Reverse tuck end" at bounding box center [286, 108] width 115 height 12
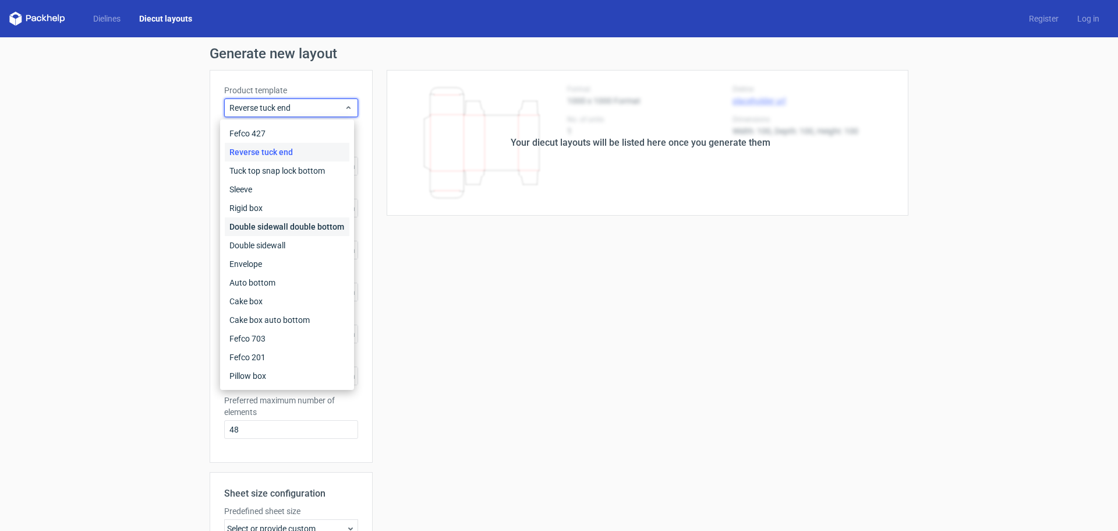
click at [259, 228] on div "Double sidewall double bottom" at bounding box center [287, 226] width 125 height 19
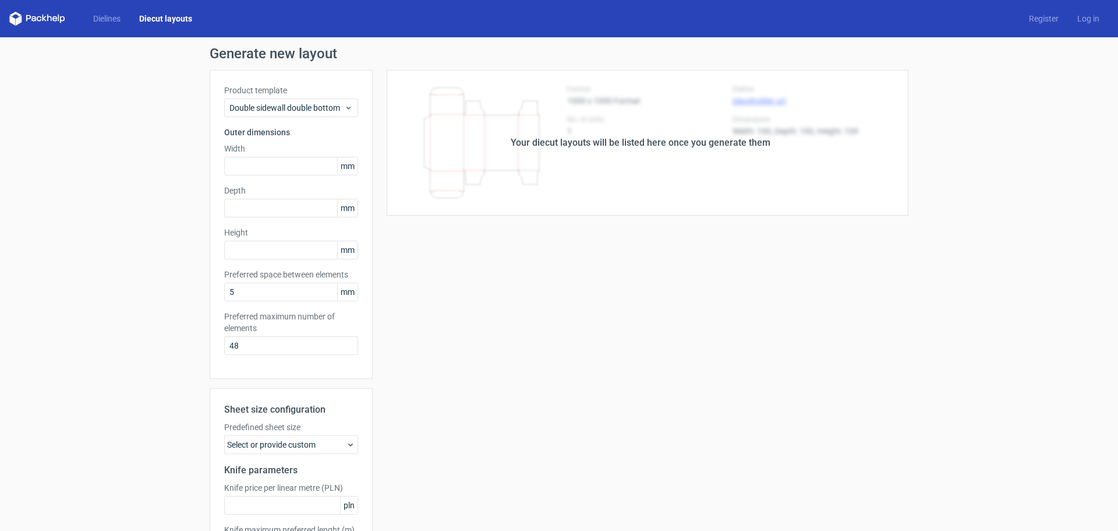
click at [283, 97] on div "Product template Double sidewall double bottom" at bounding box center [291, 100] width 134 height 33
click at [290, 123] on div "Product template Double sidewall double bottom Outer dimensions Width mm Depth …" at bounding box center [291, 224] width 163 height 309
click at [290, 115] on div "Double sidewall double bottom" at bounding box center [291, 107] width 134 height 19
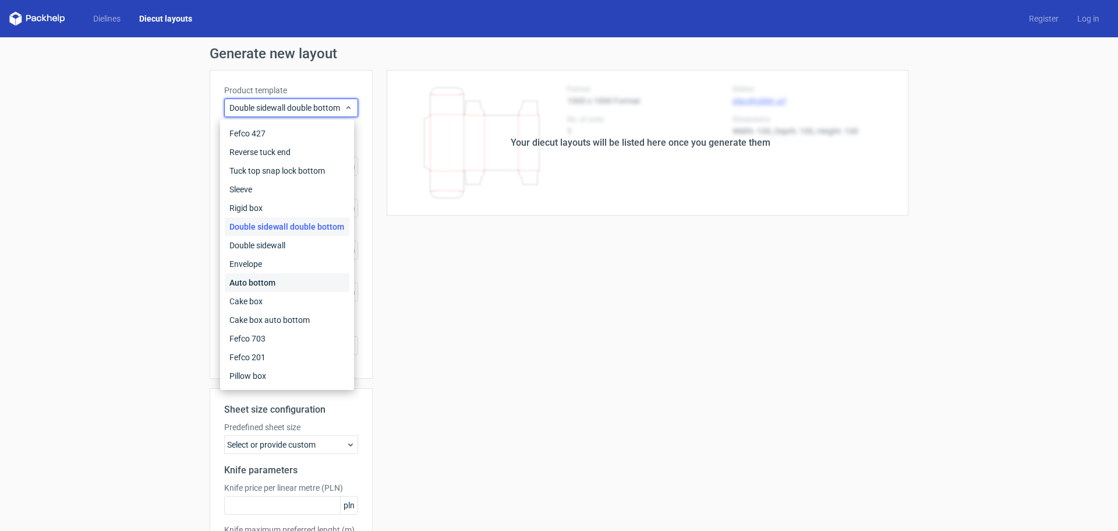
click at [254, 278] on div "Auto bottom" at bounding box center [287, 282] width 125 height 19
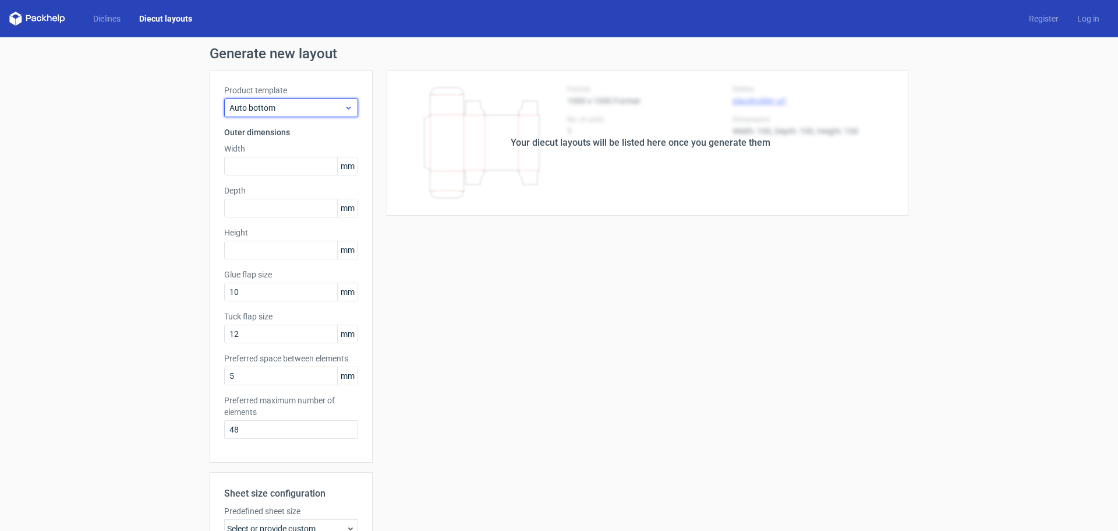
click at [288, 105] on span "Auto bottom" at bounding box center [286, 108] width 115 height 12
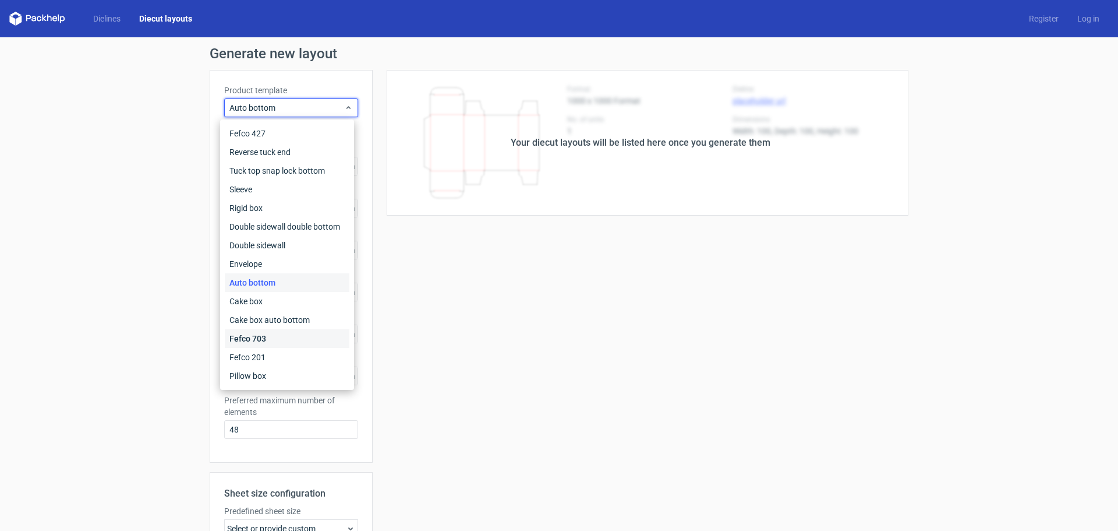
click at [255, 341] on div "Fefco 703" at bounding box center [287, 338] width 125 height 19
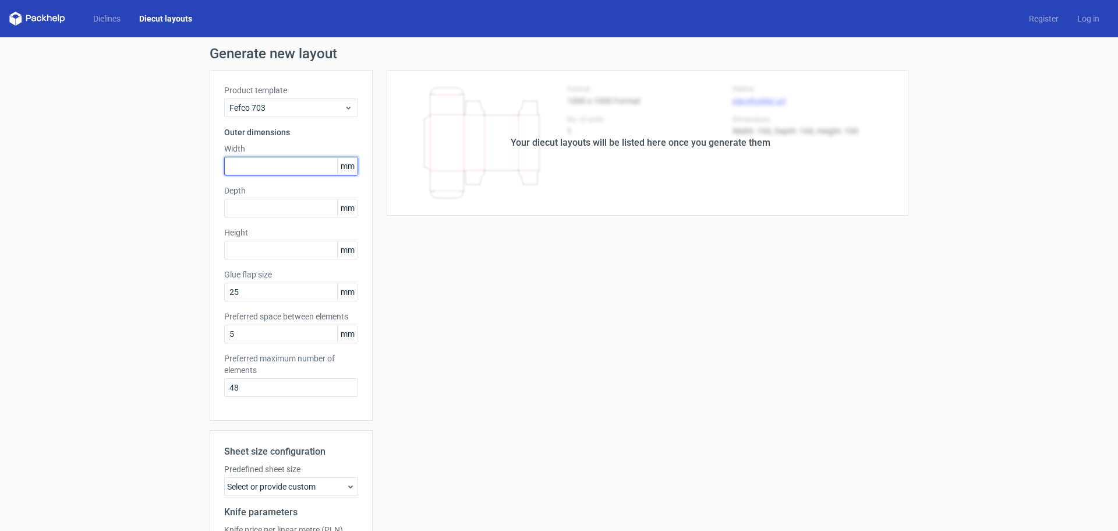
click at [257, 163] on input "text" at bounding box center [291, 166] width 134 height 19
type input "300"
click at [268, 202] on input "text" at bounding box center [291, 208] width 134 height 19
type input "300"
click at [270, 258] on input "text" at bounding box center [291, 250] width 134 height 19
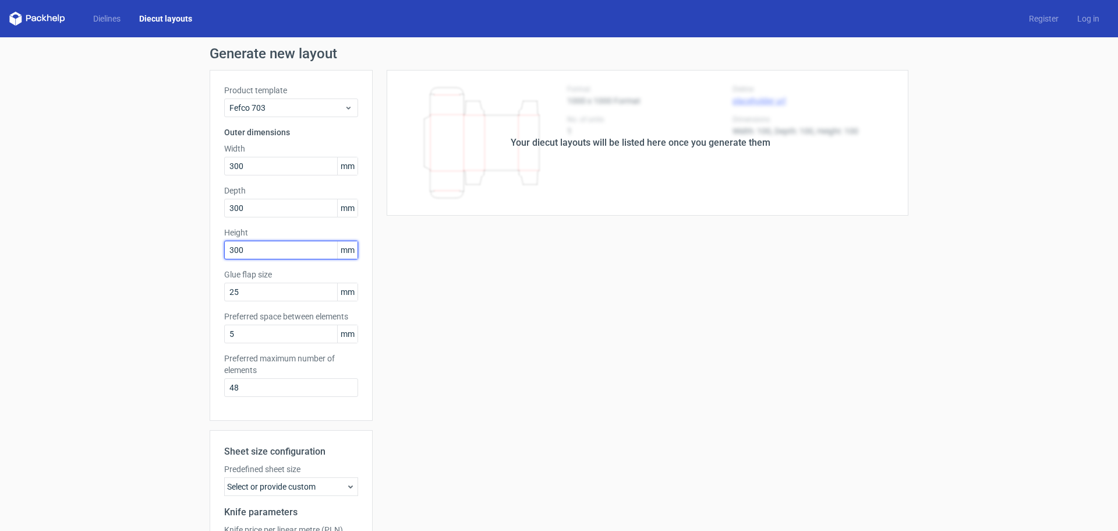
type input "300"
click at [215, 258] on div "Product template Fefco 703 Outer dimensions Width 300 mm Depth 300 mm Height 30…" at bounding box center [291, 245] width 163 height 351
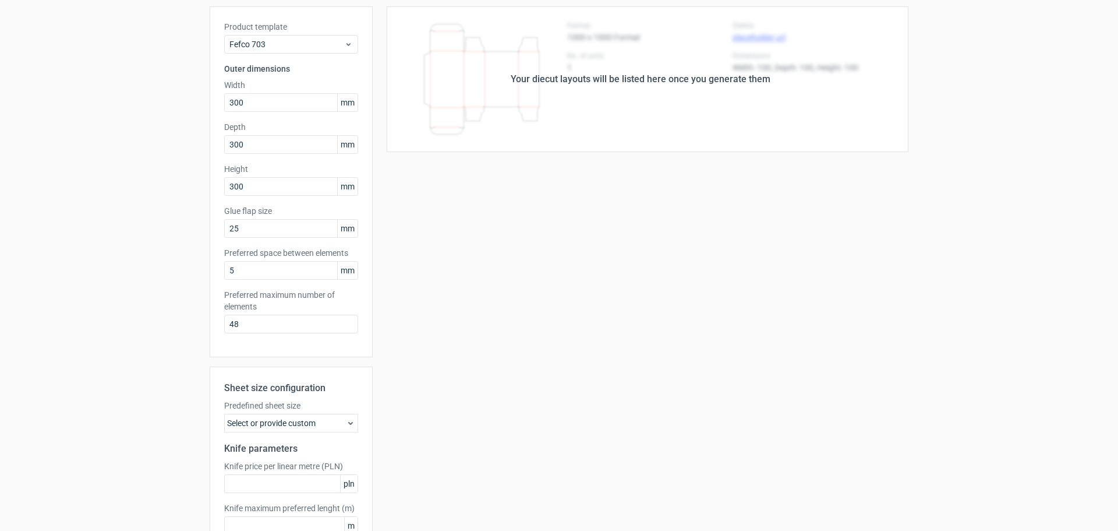
scroll to position [139, 0]
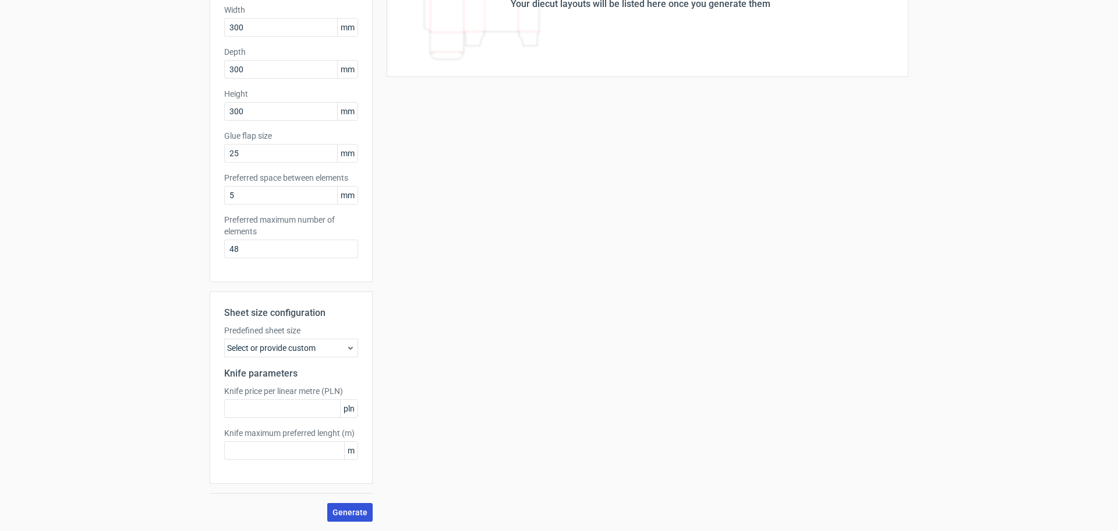
click at [347, 506] on button "Generate" at bounding box center [349, 512] width 45 height 19
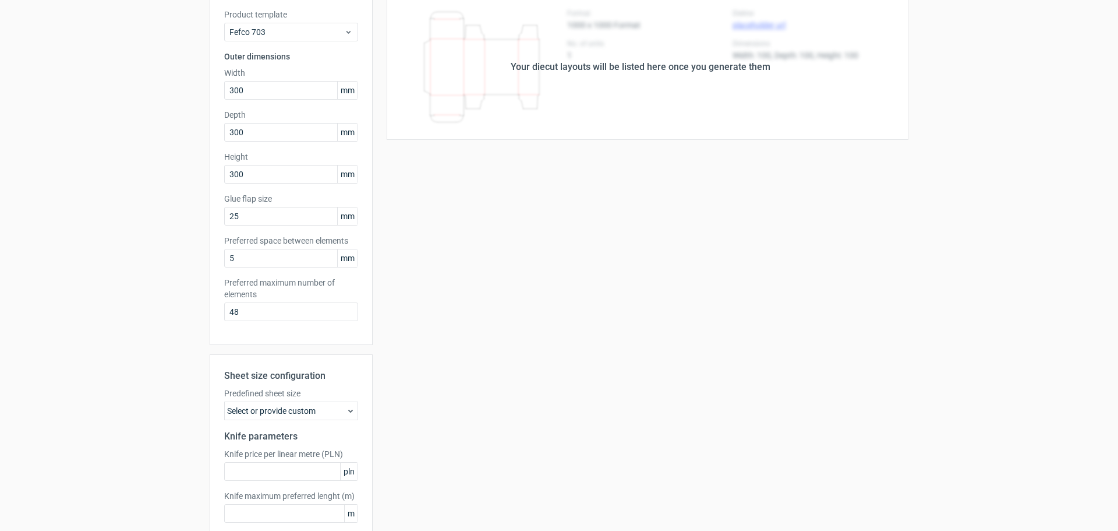
scroll to position [0, 0]
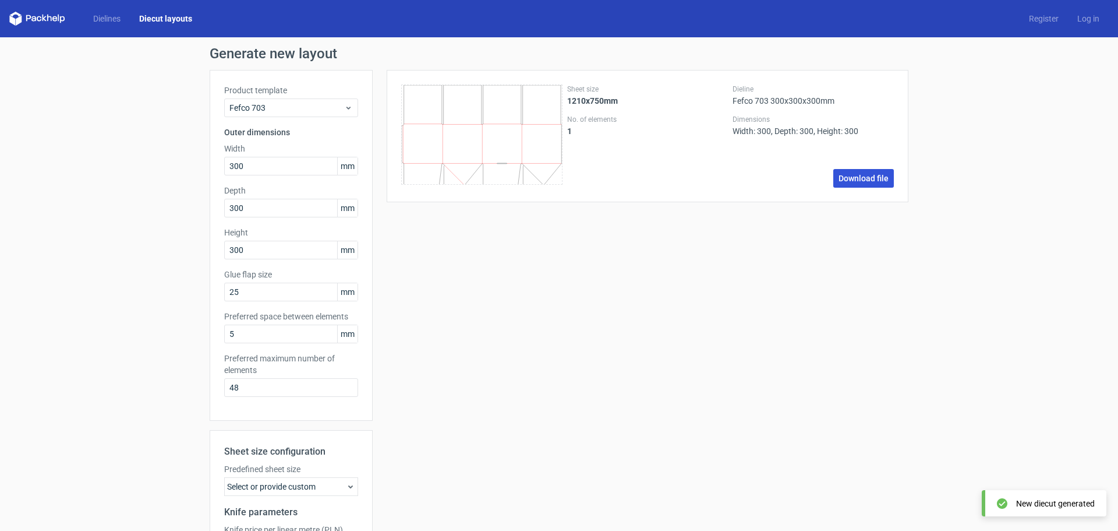
click at [866, 176] on link "Download file" at bounding box center [864, 178] width 61 height 19
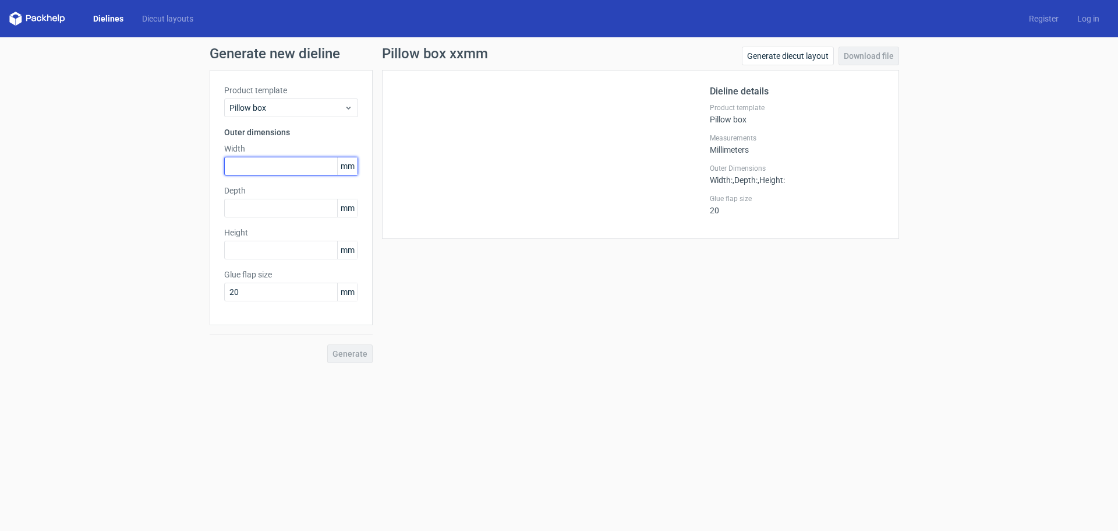
click at [252, 168] on input "text" at bounding box center [291, 166] width 134 height 19
type input "100"
click at [253, 202] on input "text" at bounding box center [291, 208] width 134 height 19
type input "40"
click at [282, 260] on div "Product template Pillow box Outer dimensions Width 100 mm Depth 40 mm Height mm…" at bounding box center [291, 197] width 163 height 255
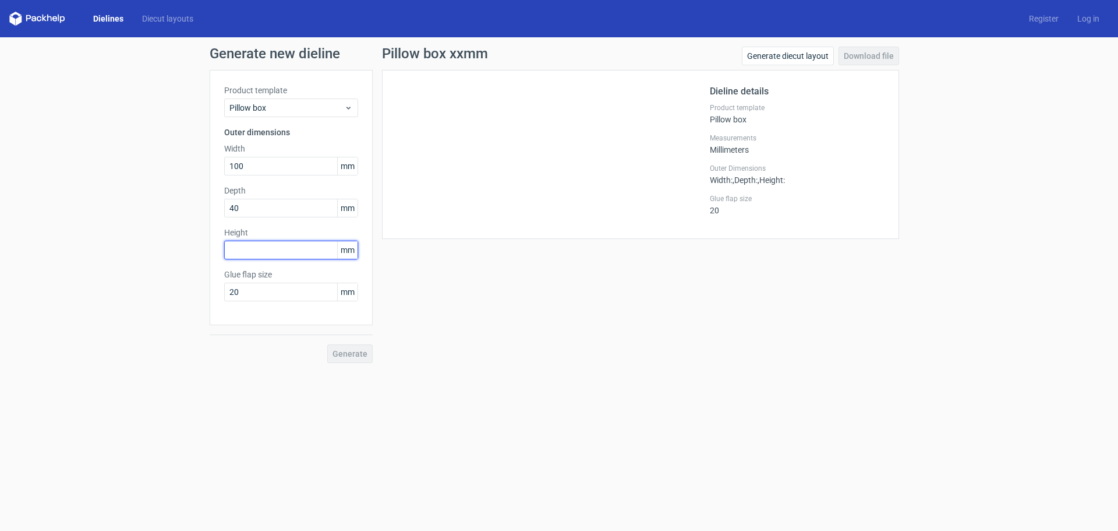
click at [279, 246] on input "text" at bounding box center [291, 250] width 134 height 19
type input "310"
click at [356, 360] on button "Generate" at bounding box center [349, 353] width 45 height 19
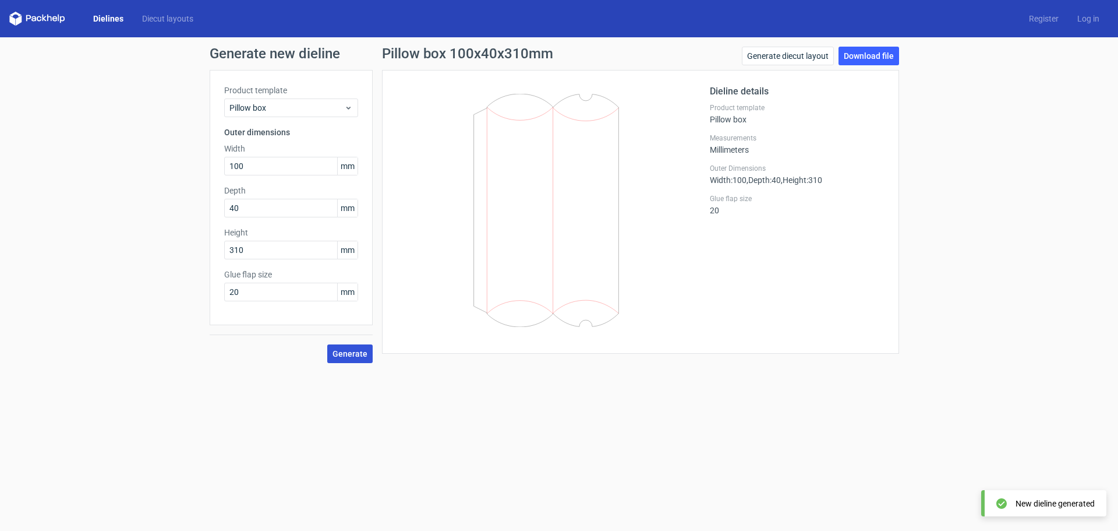
click at [875, 46] on div "Generate new dieline Product template Pillow box Outer dimensions Width 100 mm …" at bounding box center [559, 204] width 1118 height 335
click at [871, 52] on link "Download file" at bounding box center [869, 56] width 61 height 19
